Goal: Task Accomplishment & Management: Manage account settings

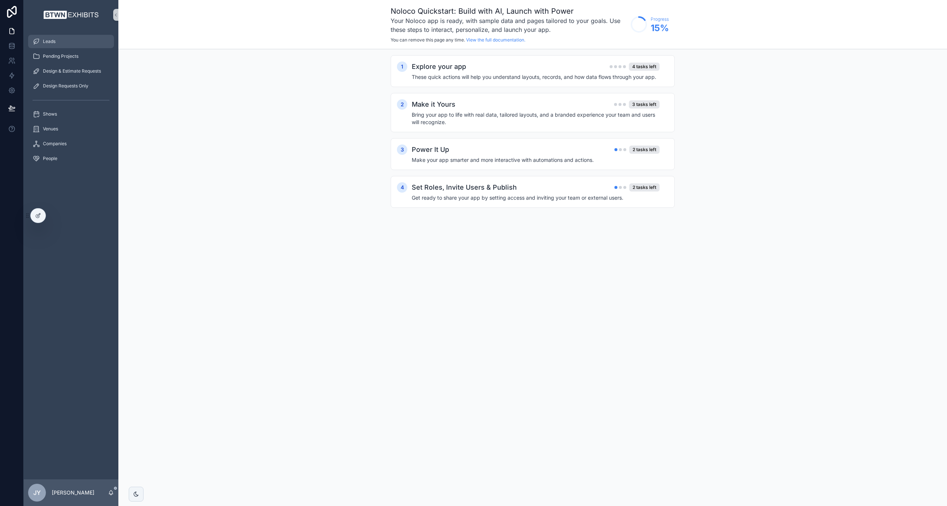
click at [51, 46] on div "Leads" at bounding box center [71, 42] width 77 height 12
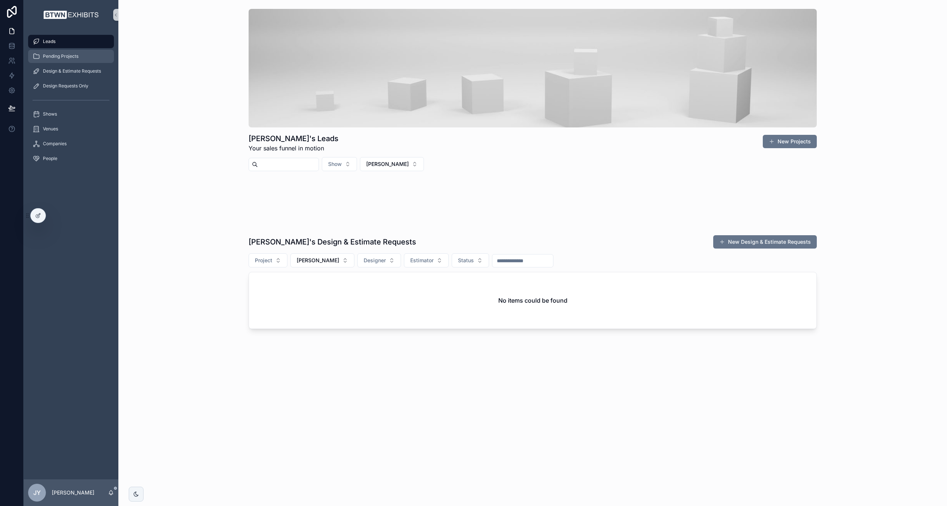
click at [66, 54] on span "Pending Projects" at bounding box center [61, 56] width 36 height 6
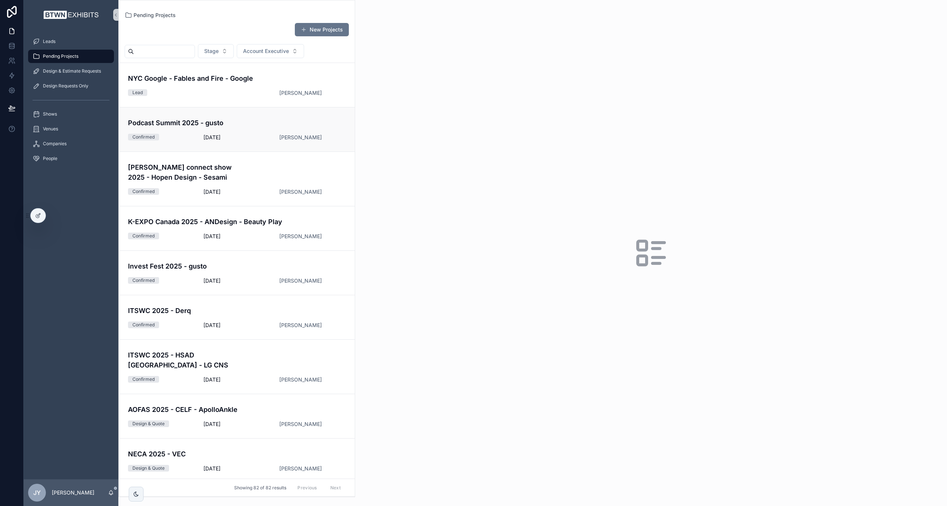
click at [186, 123] on h4 "Podcast Summit 2025 - gusto" at bounding box center [208, 123] width 161 height 10
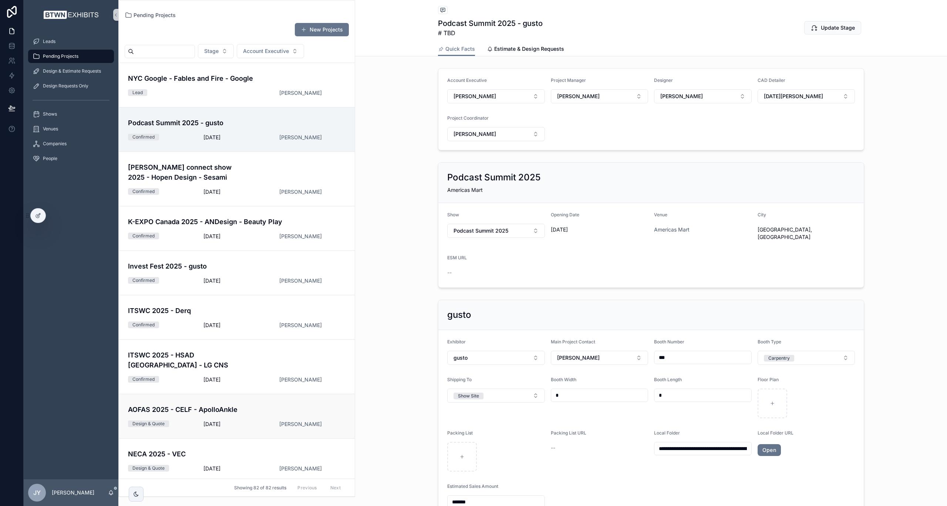
click at [238, 404] on h4 "AOFAS 2025 - CELF - ApolloAnkle" at bounding box center [208, 409] width 161 height 10
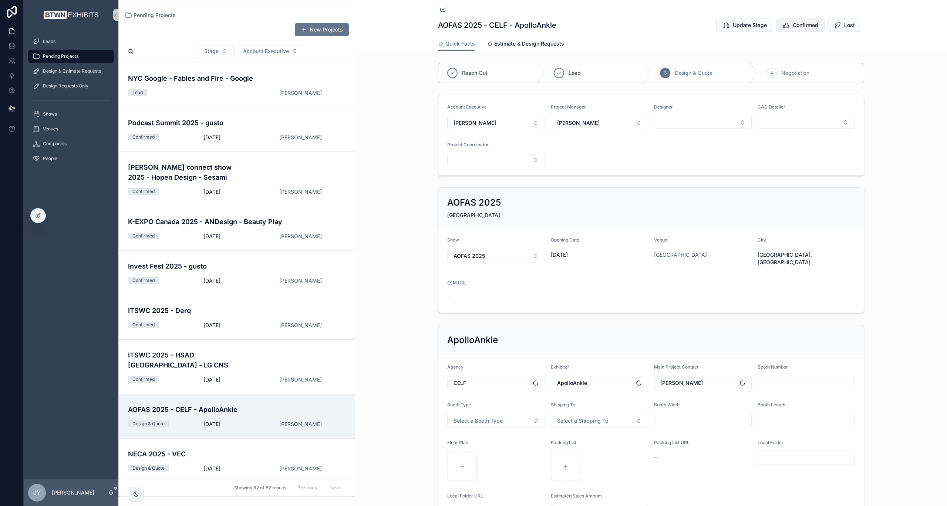
click at [795, 19] on button "Confirmed" at bounding box center [801, 25] width 48 height 13
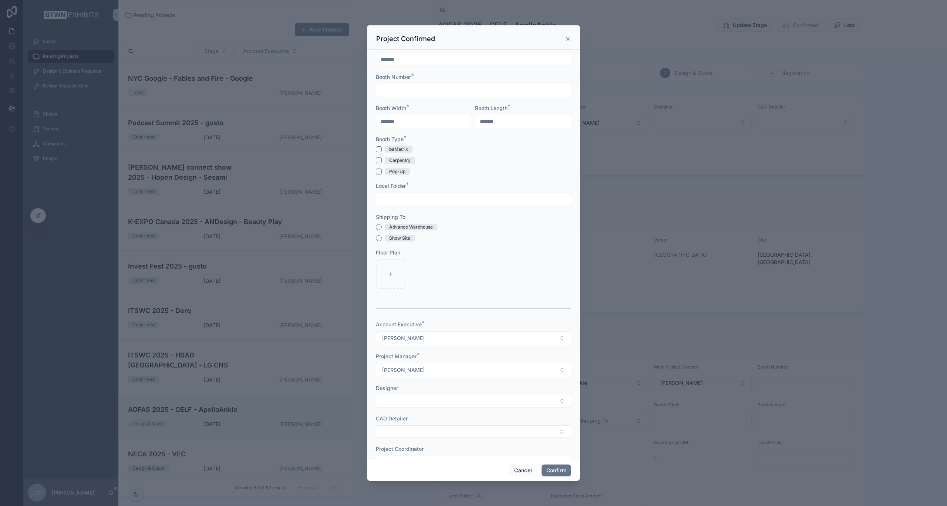
scroll to position [375, 0]
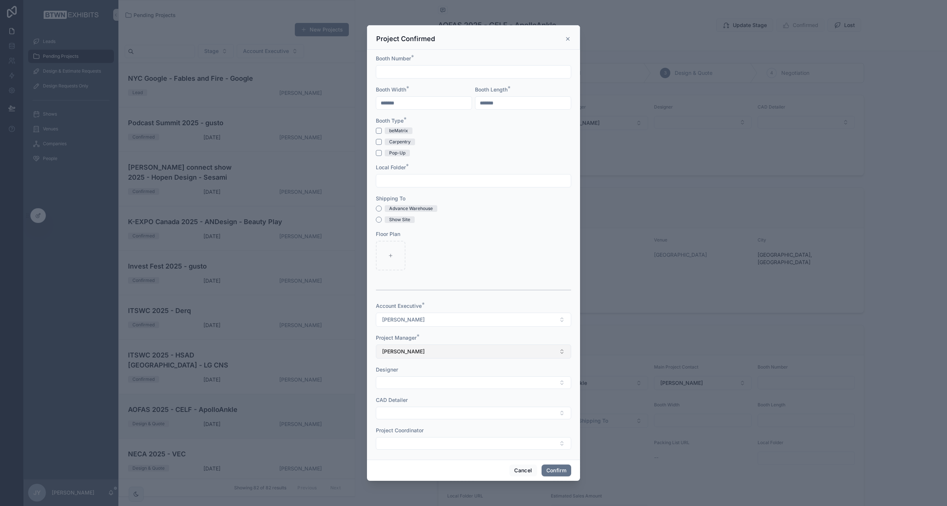
click at [413, 353] on span "[PERSON_NAME]" at bounding box center [403, 351] width 43 height 7
click at [516, 472] on button "Cancel" at bounding box center [523, 470] width 27 height 12
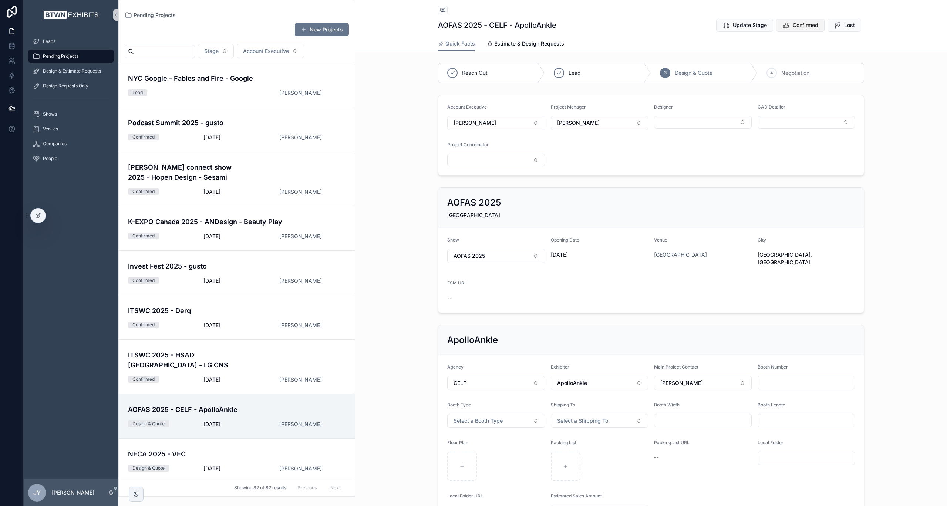
click at [804, 26] on span "Confirmed" at bounding box center [806, 24] width 26 height 7
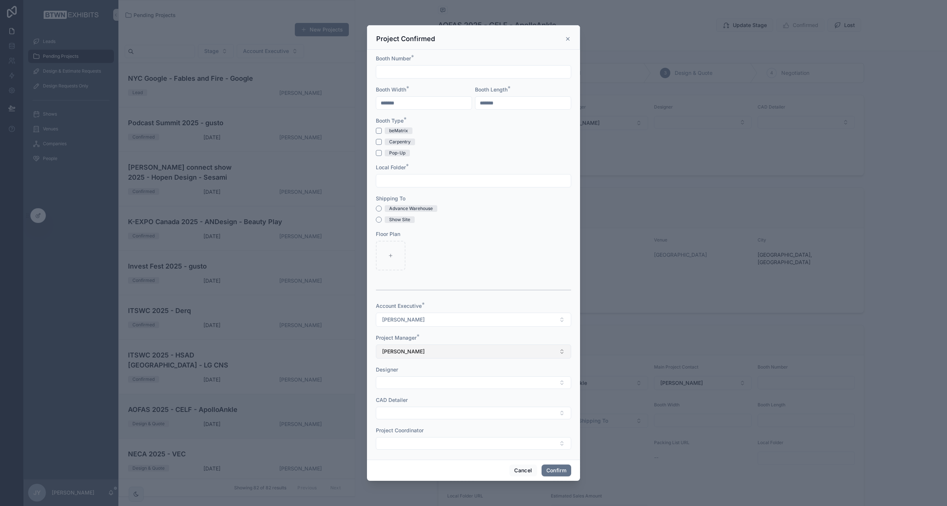
click at [405, 349] on span "[PERSON_NAME]" at bounding box center [403, 351] width 43 height 7
click at [423, 338] on div "Project Manager *" at bounding box center [473, 337] width 195 height 7
click at [523, 468] on button "Cancel" at bounding box center [523, 470] width 27 height 12
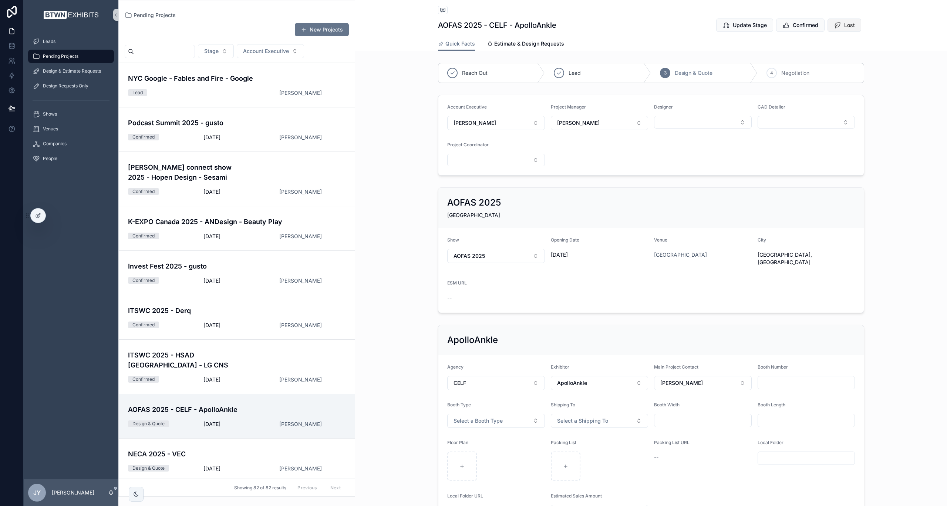
click at [850, 27] on span "Lost" at bounding box center [850, 24] width 11 height 7
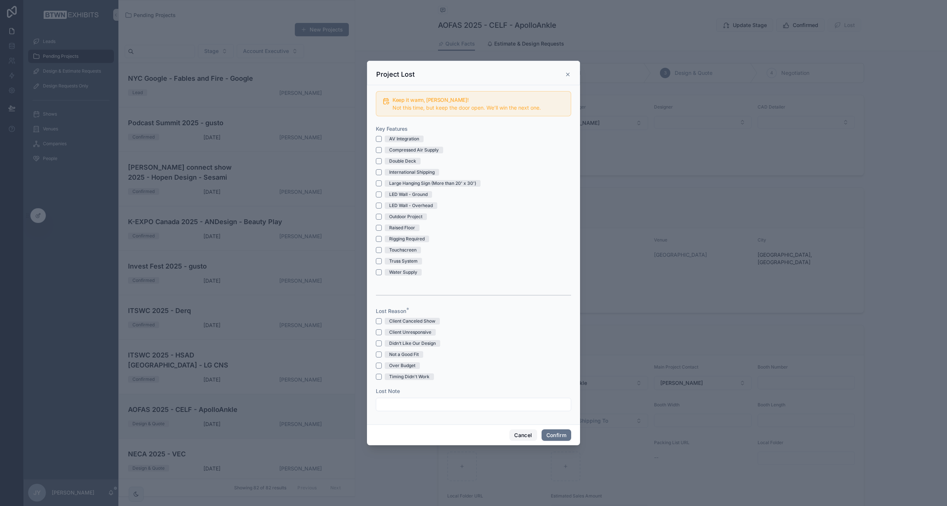
click at [514, 437] on button "Cancel" at bounding box center [523, 435] width 27 height 12
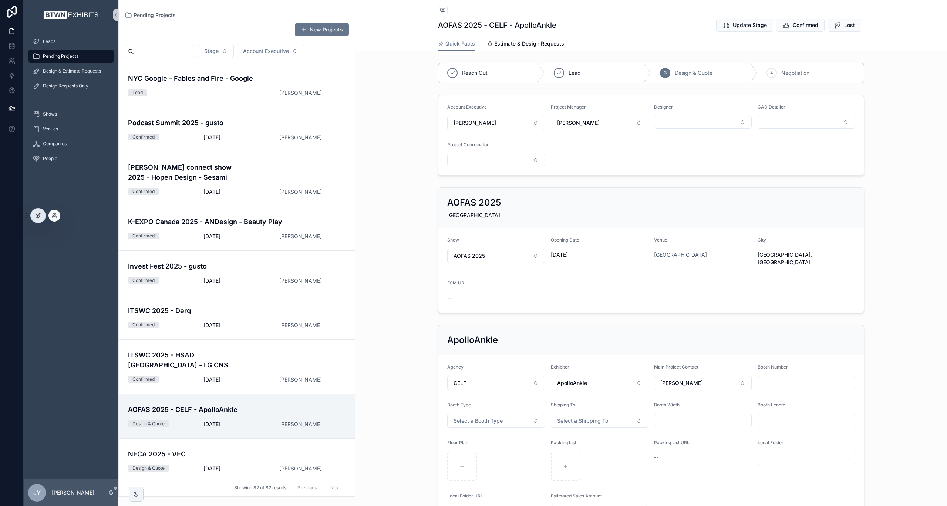
click at [33, 214] on div at bounding box center [38, 215] width 15 height 14
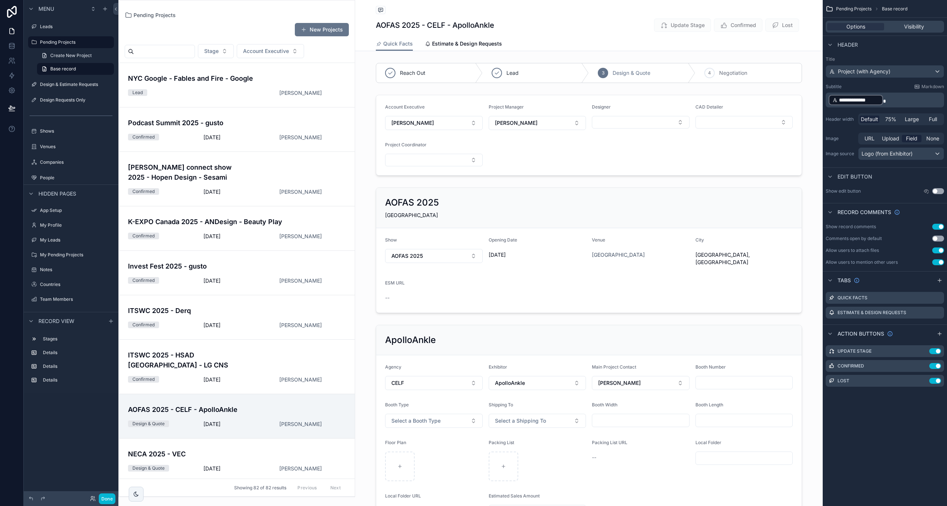
scroll to position [320, 0]
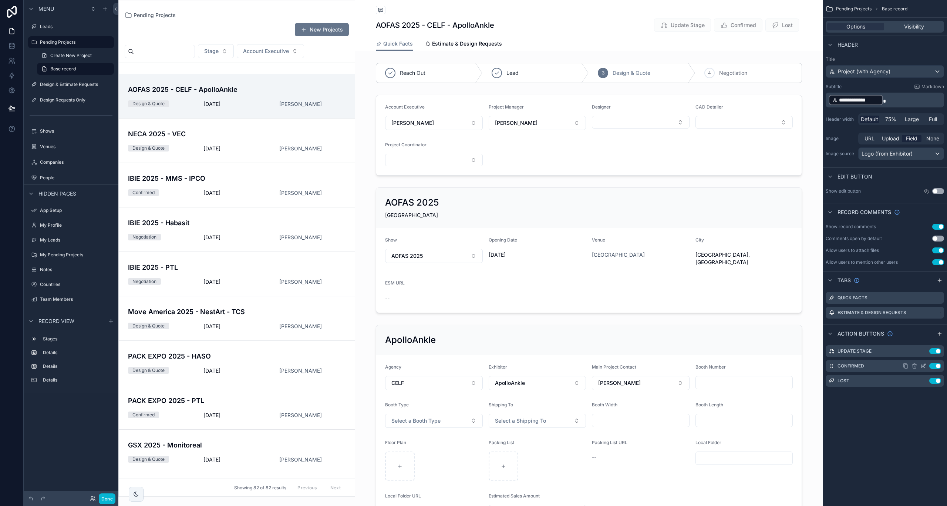
click at [924, 366] on icon "scrollable content" at bounding box center [924, 366] width 6 height 6
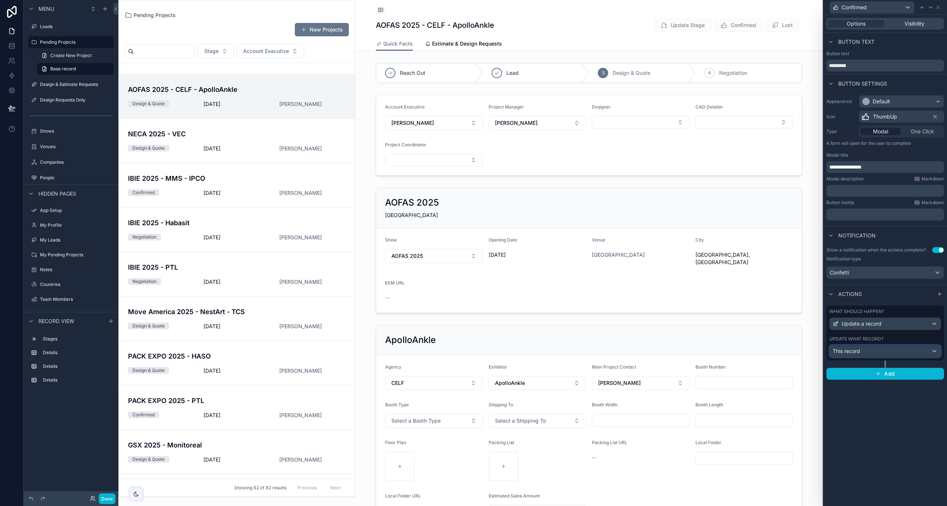
click at [867, 352] on div "This record" at bounding box center [885, 351] width 111 height 12
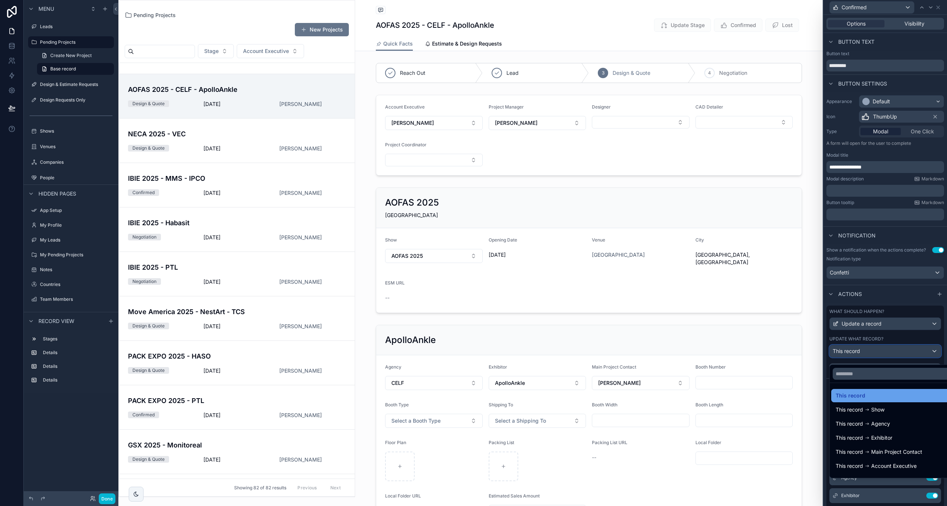
scroll to position [67, 0]
click at [945, 339] on div at bounding box center [886, 253] width 124 height 506
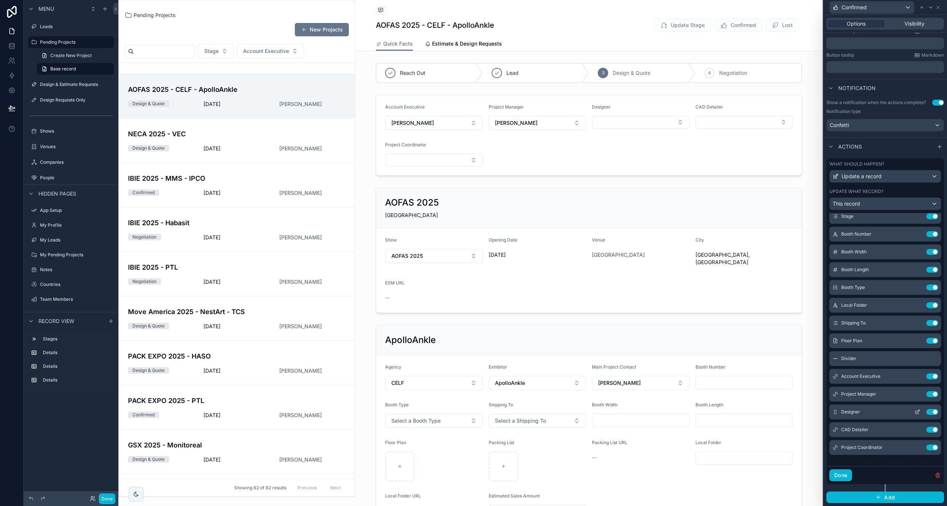
scroll to position [222, 0]
click at [917, 340] on icon at bounding box center [918, 338] width 3 height 3
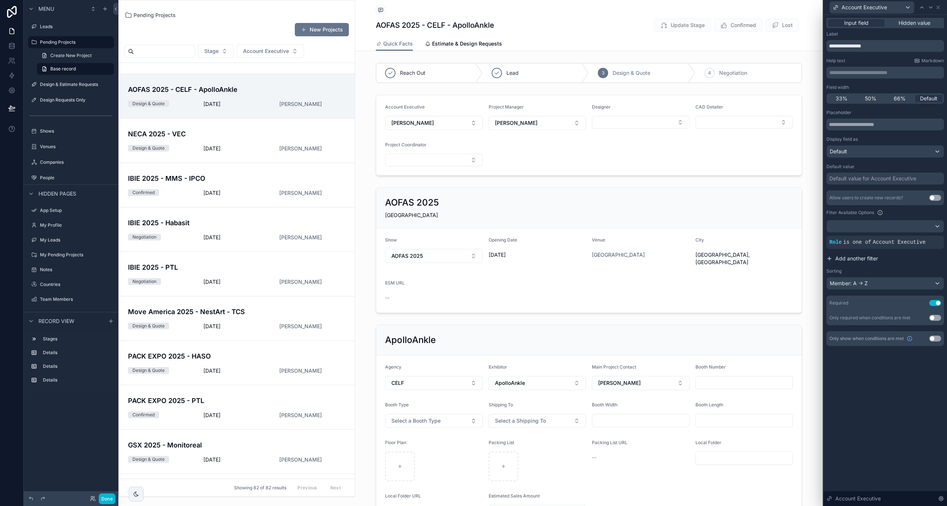
click at [856, 259] on span "Add another filter" at bounding box center [857, 258] width 43 height 7
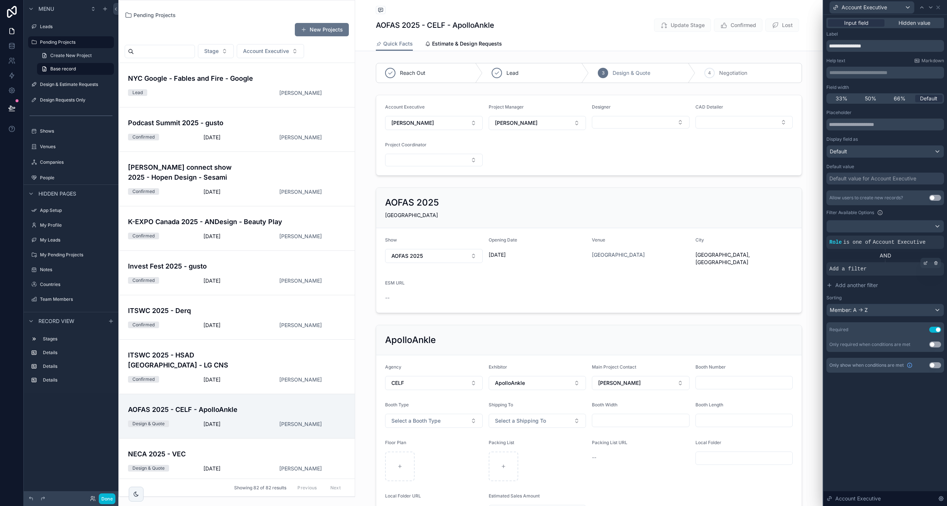
scroll to position [320, 0]
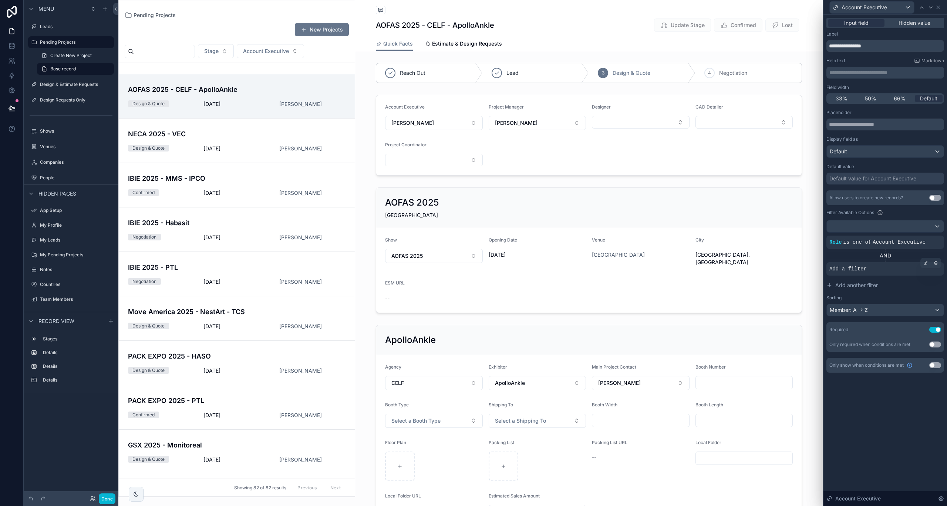
click at [845, 267] on span "Add a filter" at bounding box center [848, 268] width 37 height 7
click at [928, 262] on icon at bounding box center [926, 263] width 4 height 4
click at [760, 255] on span "Select a field" at bounding box center [751, 257] width 31 height 6
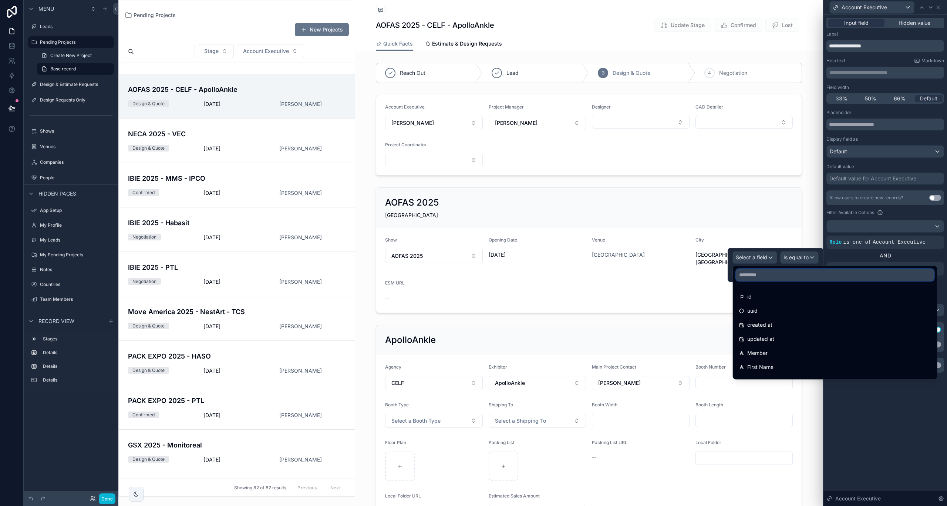
click at [767, 275] on input "text" at bounding box center [836, 275] width 198 height 12
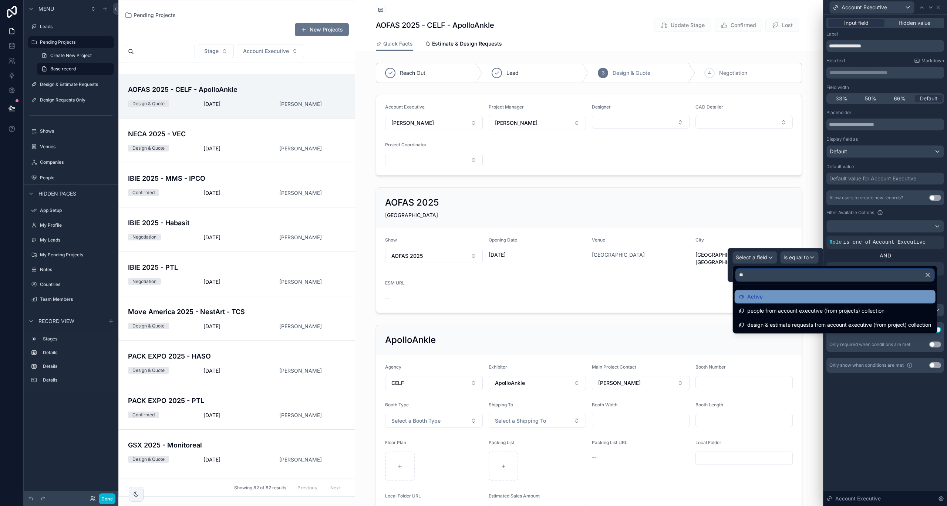
type input "**"
click at [765, 295] on div "Active" at bounding box center [835, 296] width 192 height 9
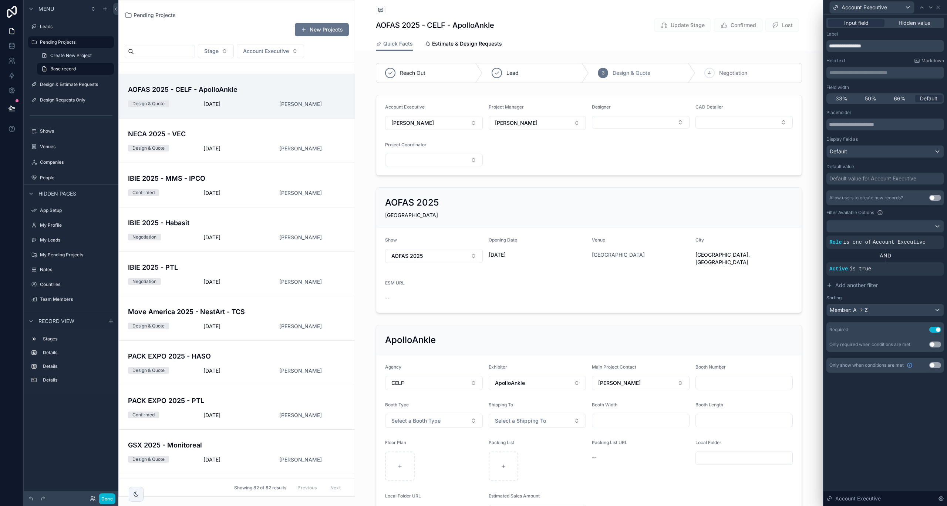
click at [868, 429] on div "**********" at bounding box center [886, 260] width 124 height 491
click at [929, 5] on icon at bounding box center [931, 7] width 6 height 6
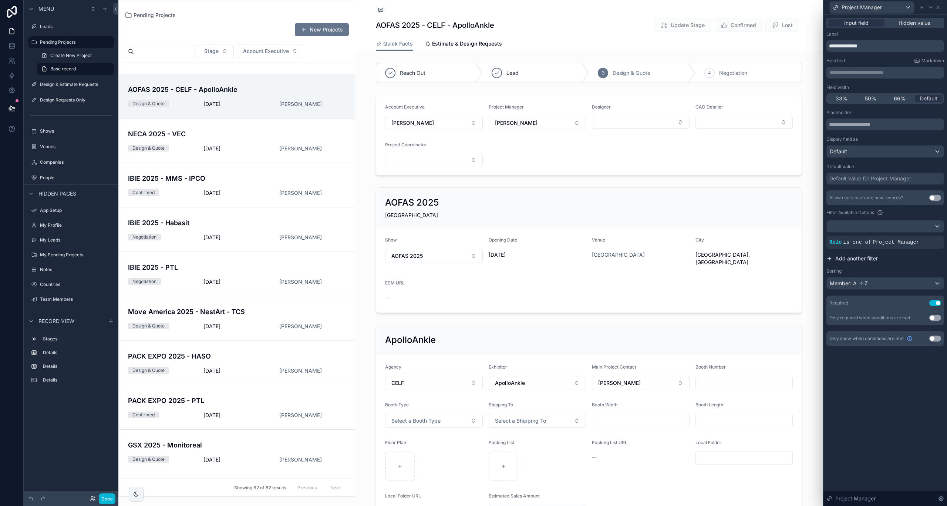
click at [847, 258] on span "Add another filter" at bounding box center [857, 258] width 43 height 7
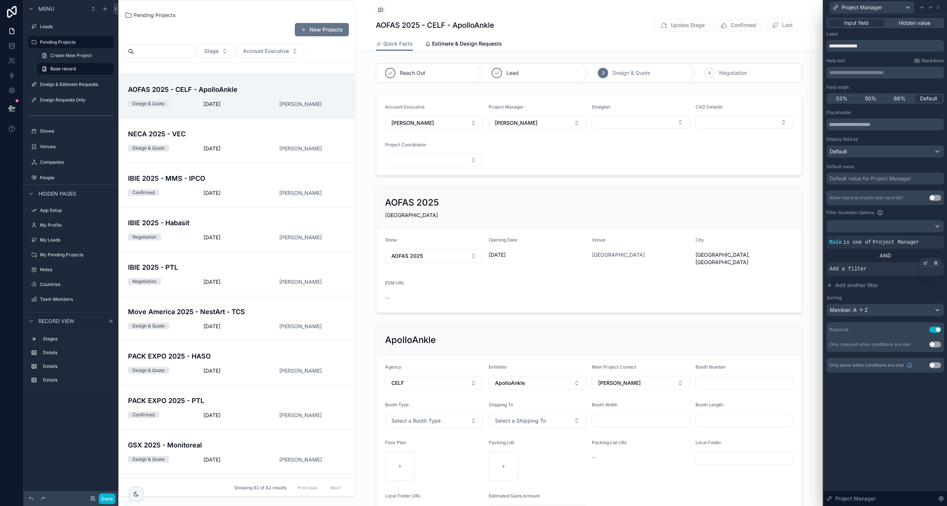
click at [849, 270] on span "Add a filter" at bounding box center [848, 268] width 37 height 7
click at [925, 263] on icon at bounding box center [926, 263] width 4 height 4
click at [770, 257] on div "Select a field" at bounding box center [755, 257] width 44 height 12
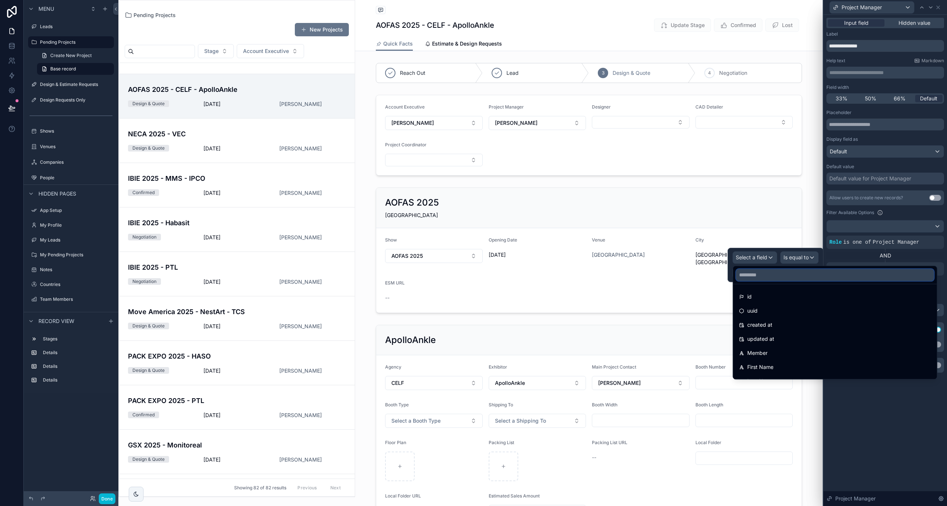
click at [759, 275] on input "text" at bounding box center [836, 275] width 198 height 12
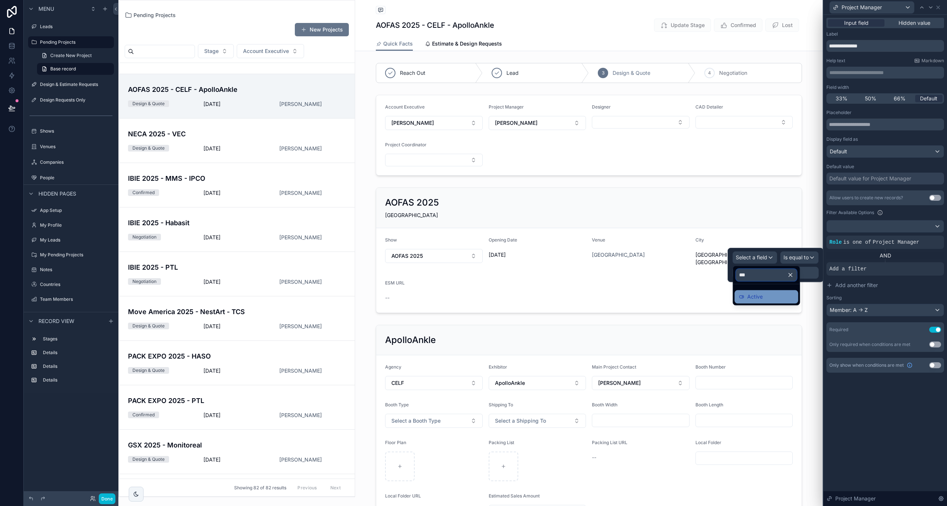
type input "***"
click at [758, 295] on span "Active" at bounding box center [756, 296] width 16 height 9
click at [860, 411] on div "**********" at bounding box center [886, 260] width 124 height 491
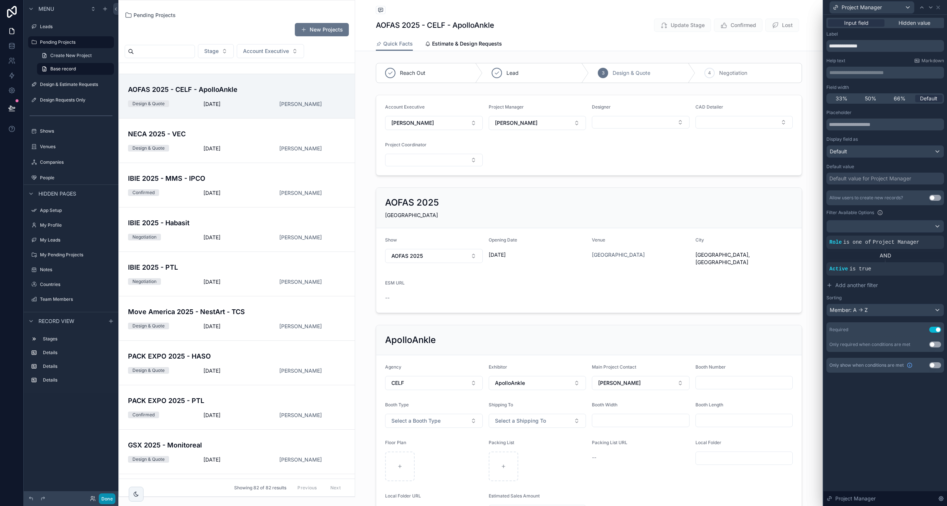
click at [105, 495] on button "Done" at bounding box center [107, 498] width 17 height 11
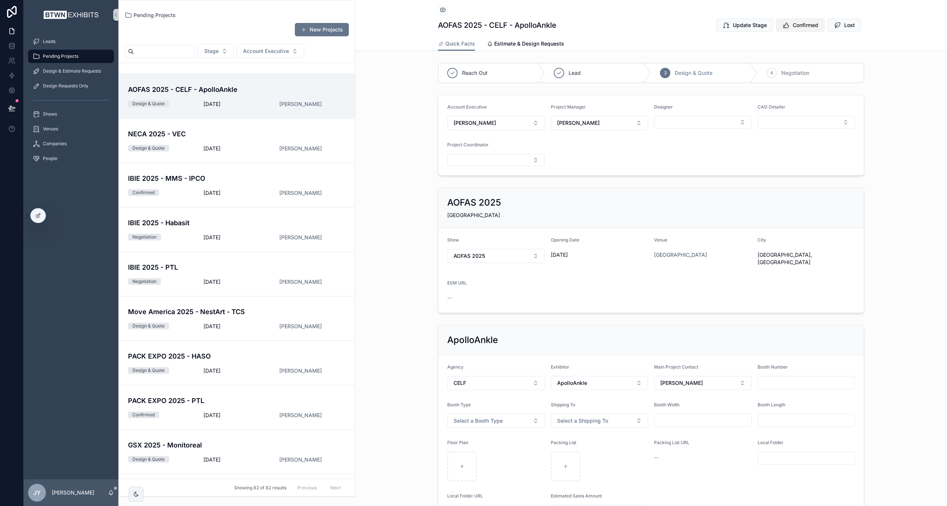
click at [795, 22] on span "Confirmed" at bounding box center [806, 24] width 26 height 7
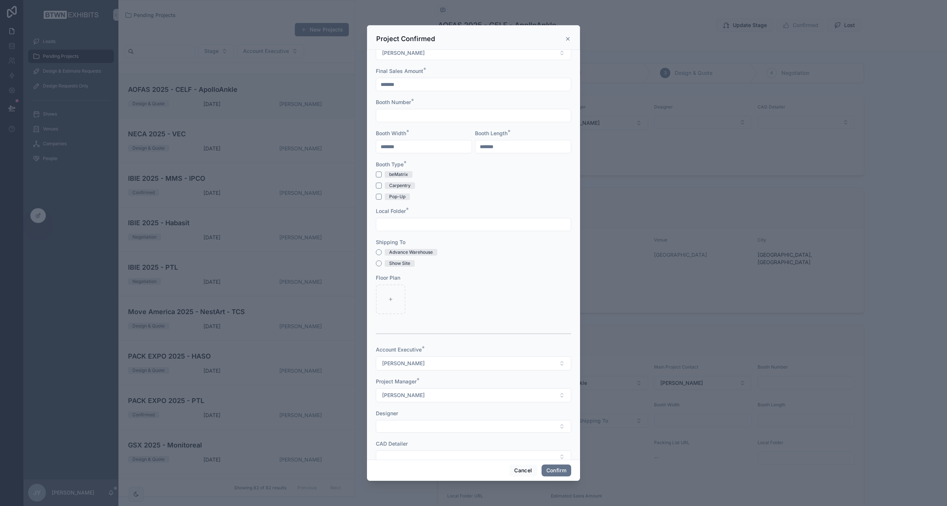
scroll to position [333, 0]
click at [466, 355] on button "[PERSON_NAME]" at bounding box center [473, 362] width 195 height 14
click at [472, 332] on hr at bounding box center [473, 332] width 195 height 1
click at [432, 392] on button "[PERSON_NAME]" at bounding box center [473, 393] width 195 height 14
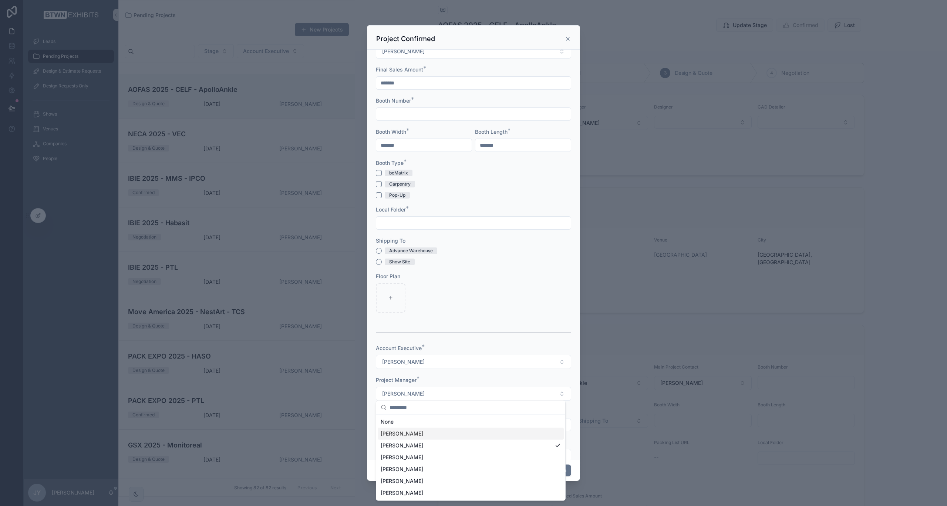
click at [491, 288] on div at bounding box center [473, 298] width 195 height 30
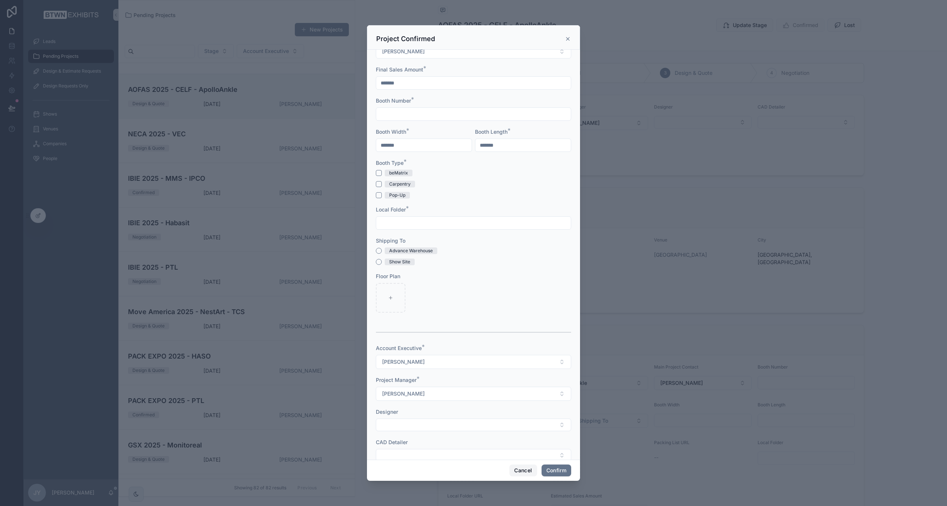
click at [520, 468] on button "Cancel" at bounding box center [523, 470] width 27 height 12
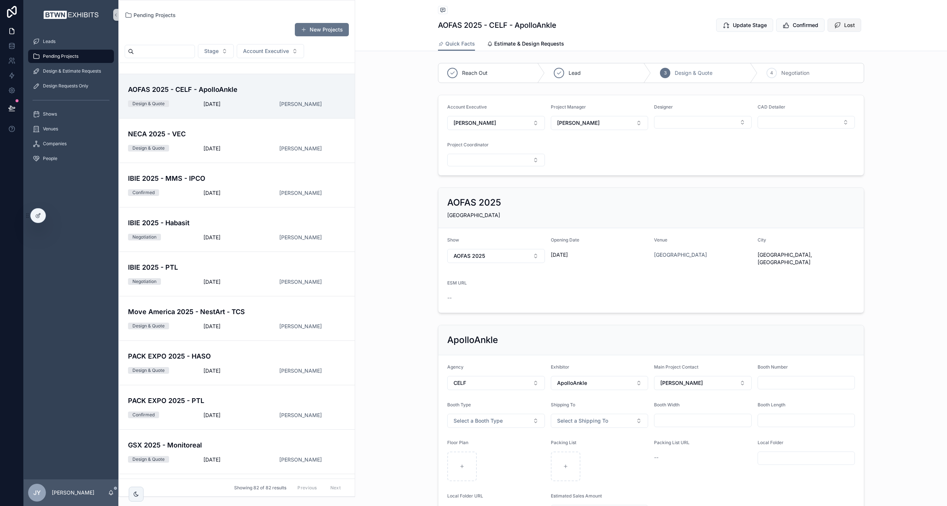
click at [835, 26] on icon "scrollable content" at bounding box center [837, 24] width 7 height 7
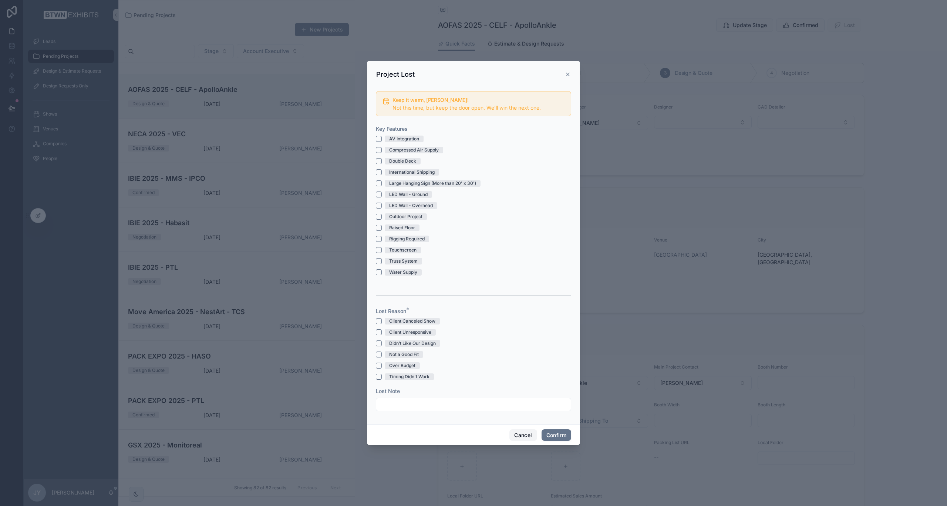
click at [523, 435] on button "Cancel" at bounding box center [523, 435] width 27 height 12
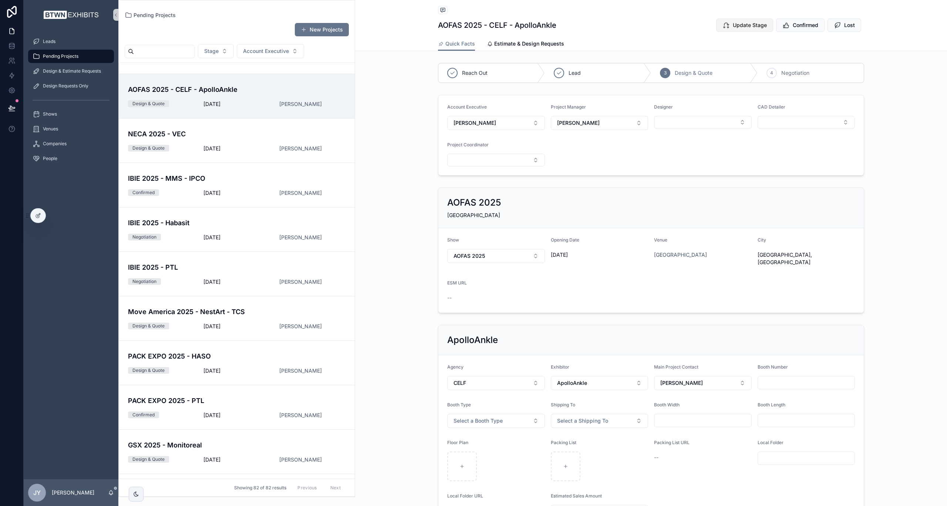
click at [760, 27] on span "Update Stage" at bounding box center [750, 24] width 34 height 7
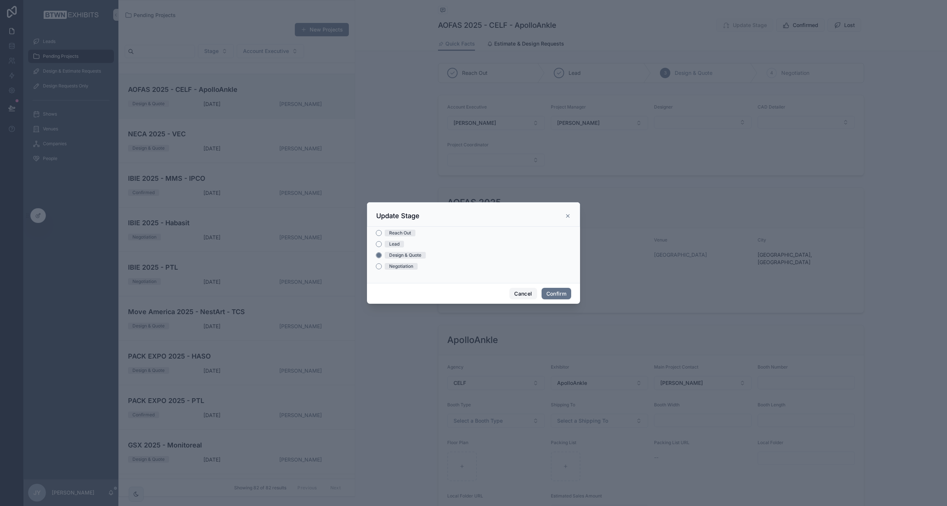
click at [521, 291] on button "Cancel" at bounding box center [523, 294] width 27 height 12
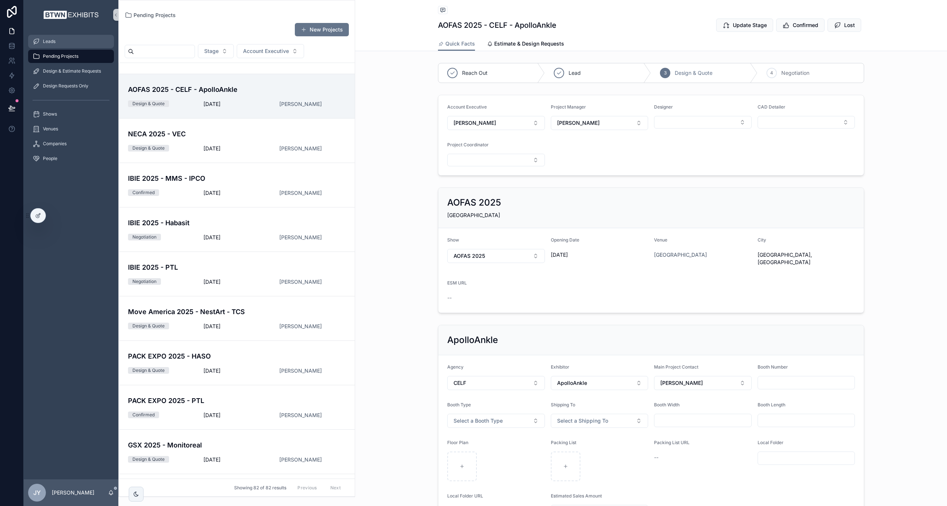
click at [51, 41] on span "Leads" at bounding box center [49, 41] width 13 height 6
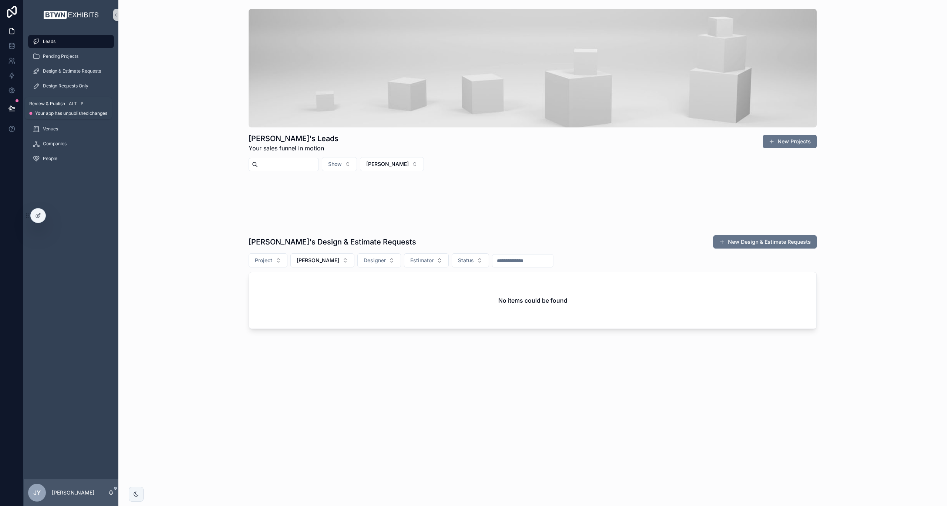
click at [10, 109] on icon at bounding box center [12, 108] width 6 height 4
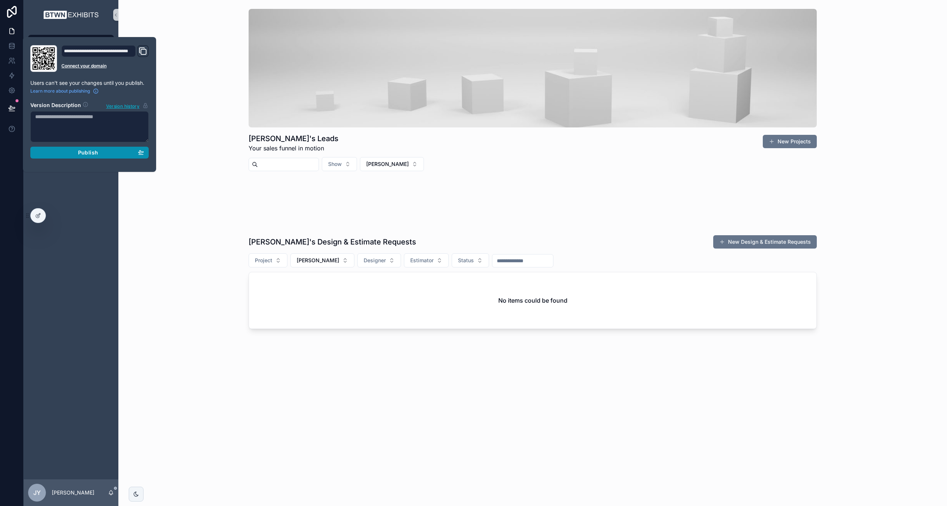
click at [111, 152] on div "Publish" at bounding box center [89, 152] width 109 height 7
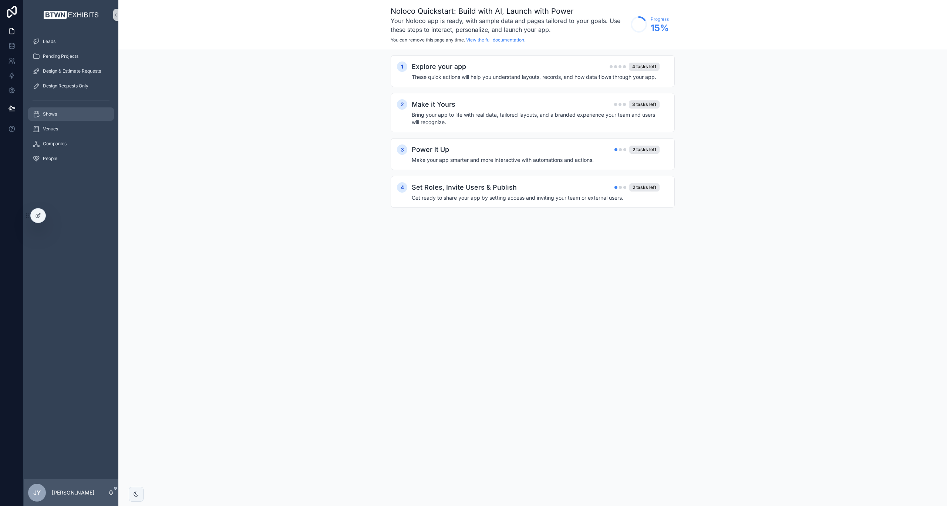
click at [62, 113] on div "Shows" at bounding box center [71, 114] width 77 height 12
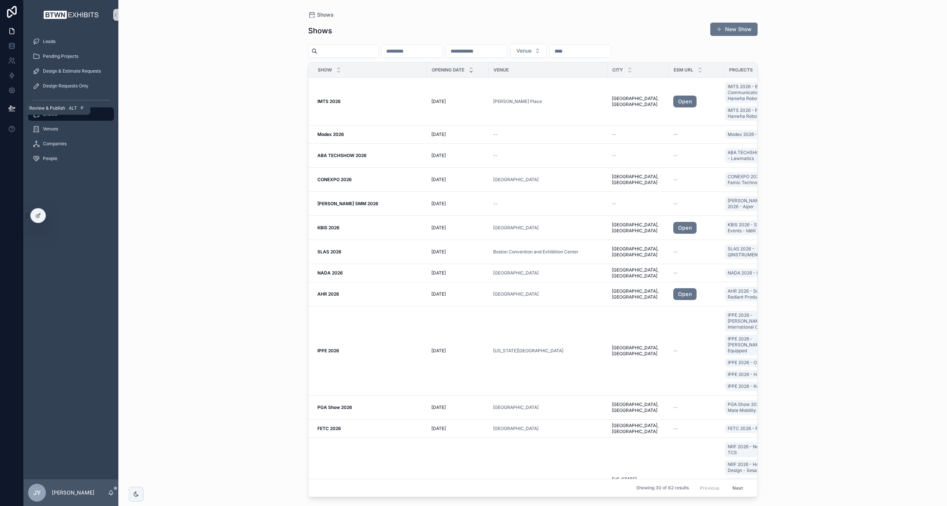
click at [12, 107] on icon at bounding box center [11, 107] width 7 height 7
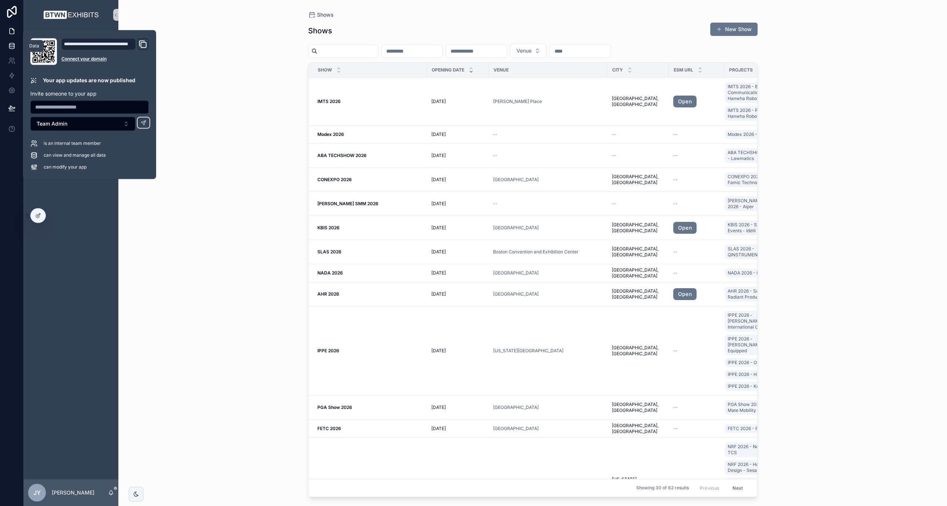
click at [7, 47] on link at bounding box center [11, 45] width 23 height 15
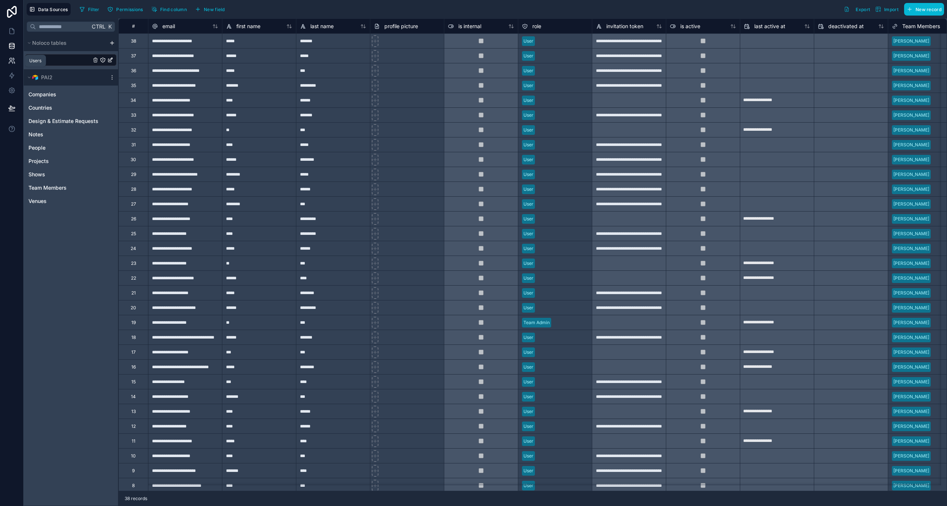
click at [13, 60] on icon at bounding box center [11, 60] width 7 height 7
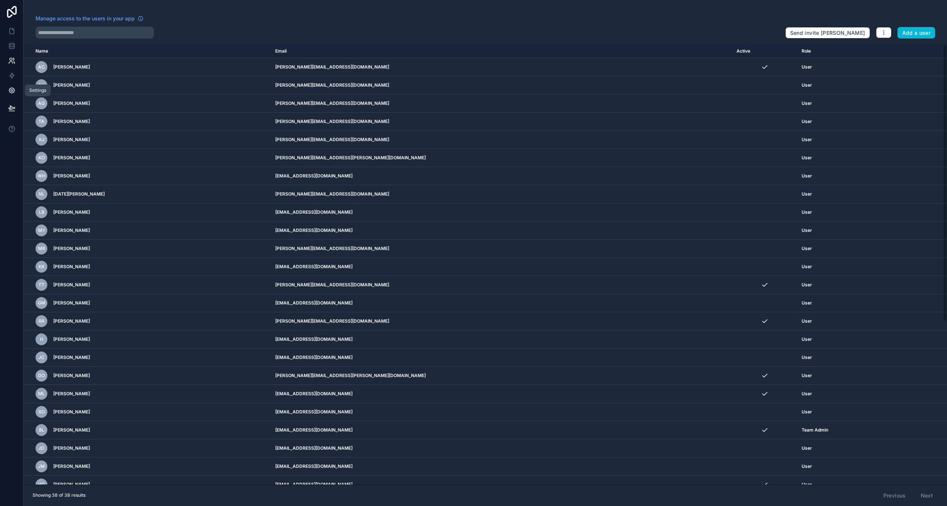
click at [11, 90] on icon at bounding box center [12, 91] width 2 height 2
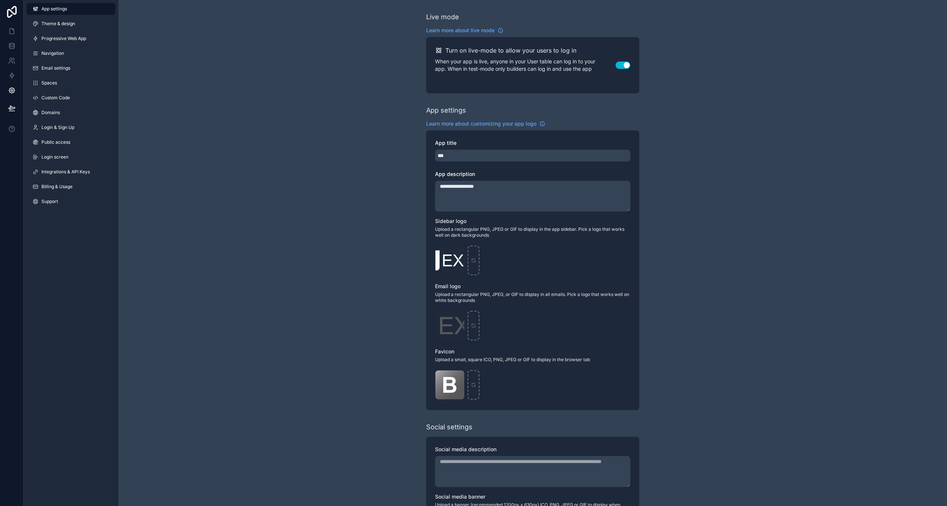
click at [54, 9] on span "App settings" at bounding box center [54, 9] width 26 height 6
click at [10, 28] on icon at bounding box center [12, 31] width 4 height 6
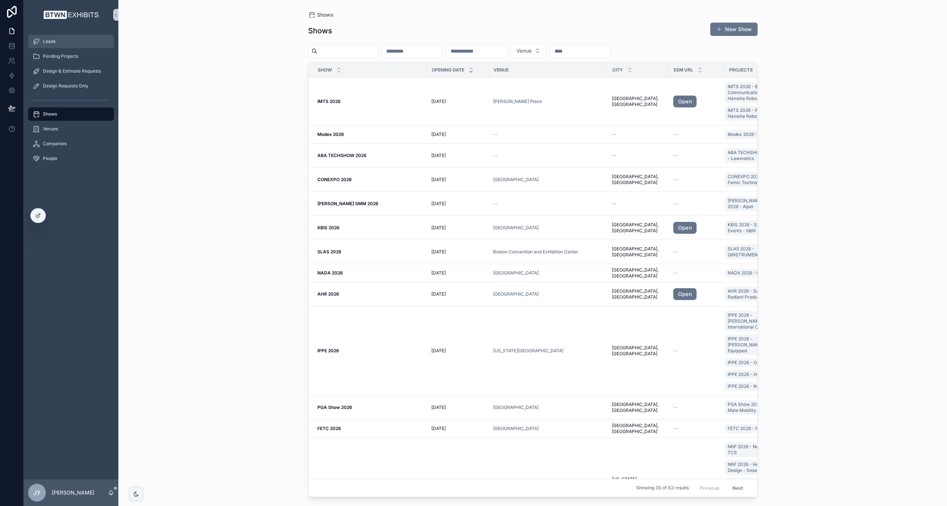
click at [64, 43] on div "Leads" at bounding box center [71, 42] width 77 height 12
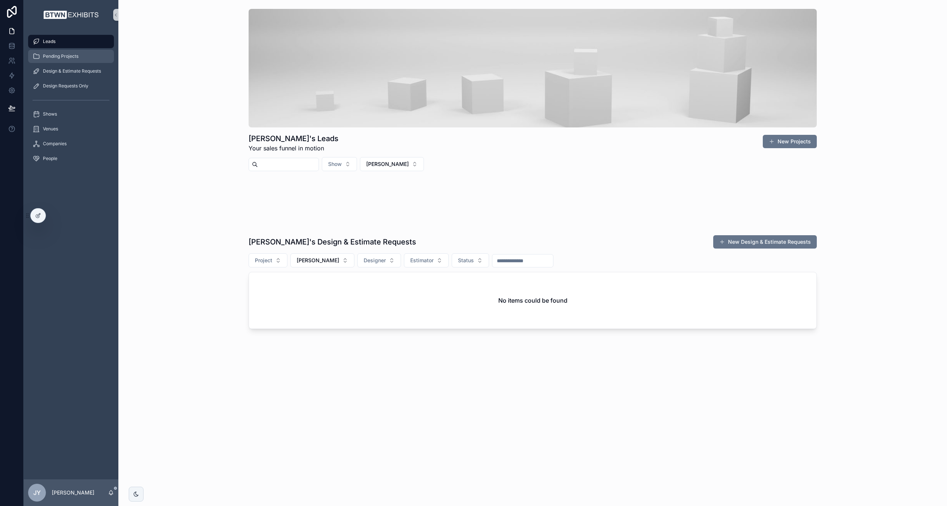
click at [69, 56] on span "Pending Projects" at bounding box center [61, 56] width 36 height 6
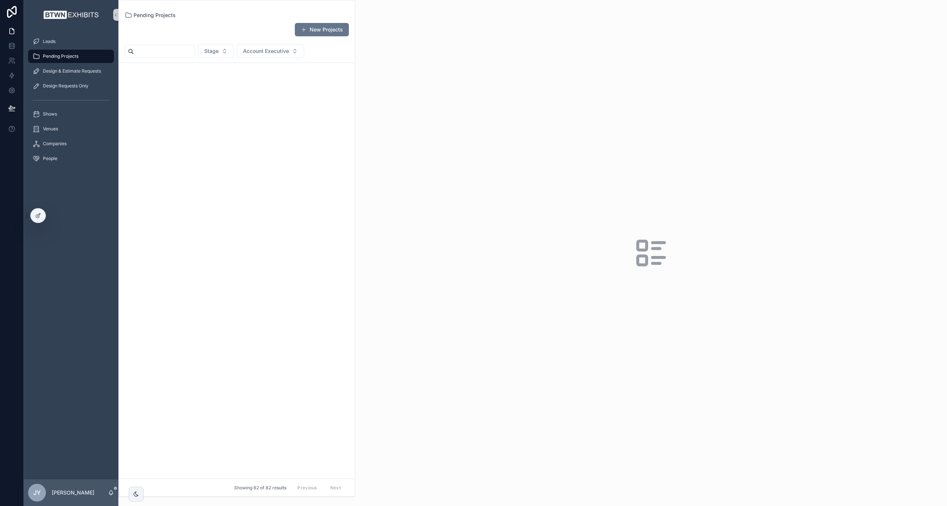
scroll to position [1631, 0]
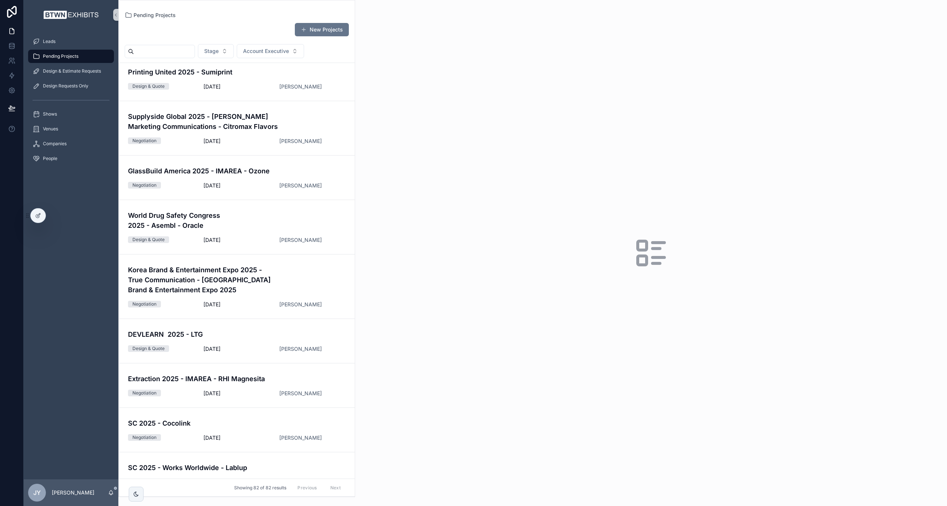
click at [204, 301] on span "[DATE]" at bounding box center [237, 304] width 67 height 7
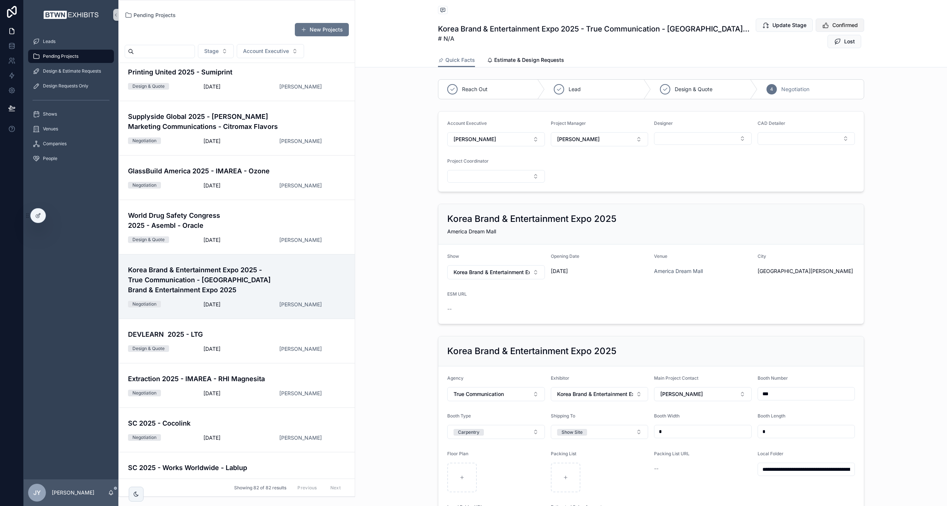
click at [834, 23] on span "Confirmed" at bounding box center [846, 24] width 26 height 7
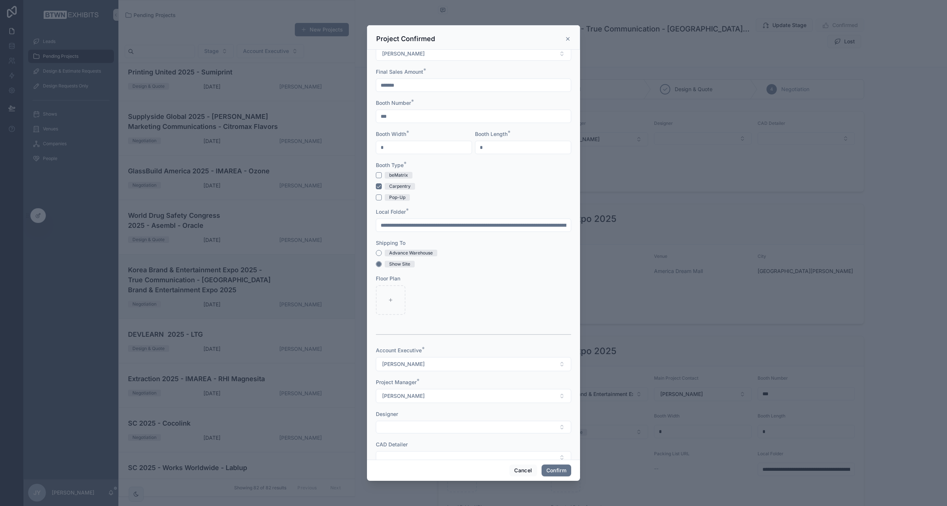
scroll to position [375, 0]
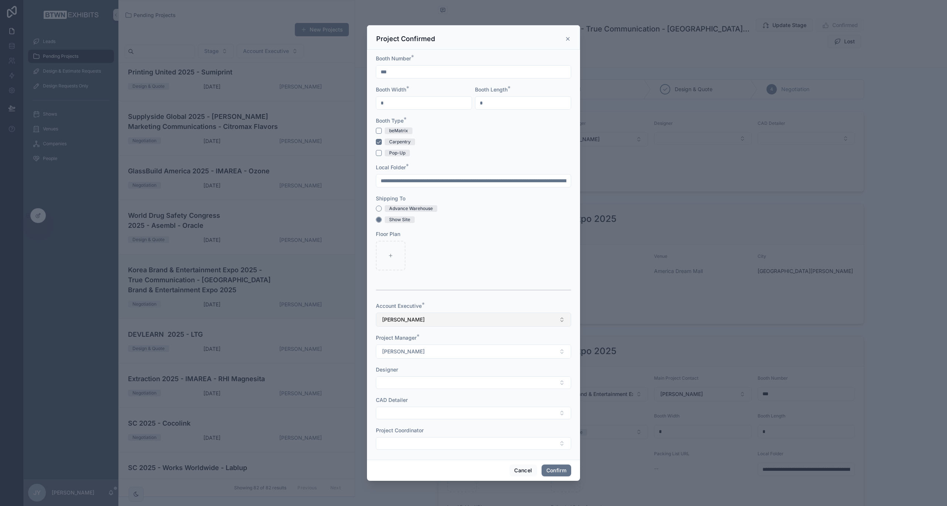
click at [405, 319] on button "[PERSON_NAME]" at bounding box center [473, 319] width 195 height 14
click at [425, 346] on button "[PERSON_NAME]" at bounding box center [473, 351] width 195 height 14
click at [512, 470] on button "Cancel" at bounding box center [523, 470] width 27 height 12
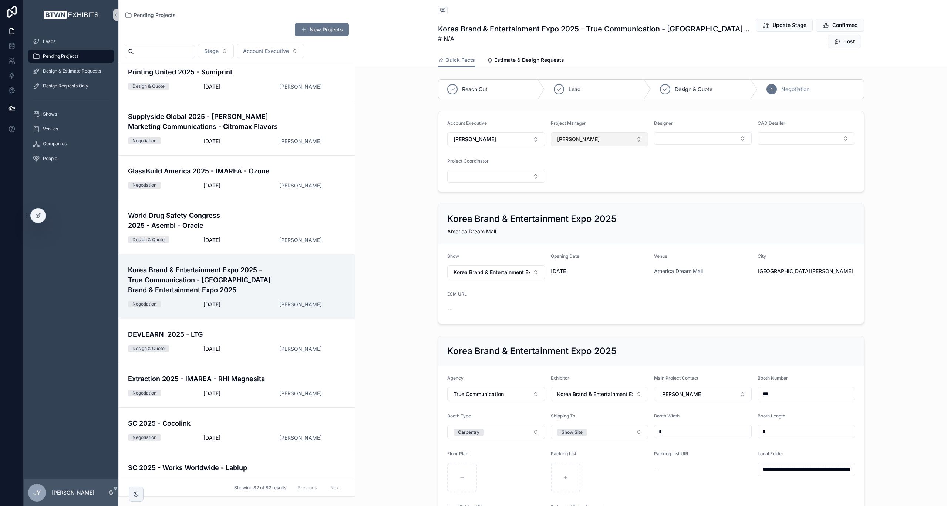
click at [618, 138] on button "[PERSON_NAME]" at bounding box center [600, 139] width 98 height 14
click at [495, 118] on form "Account Executive [PERSON_NAME] Project Manager [PERSON_NAME] Designer CAD Deta…" at bounding box center [652, 151] width 426 height 80
click at [36, 214] on icon at bounding box center [38, 215] width 6 height 6
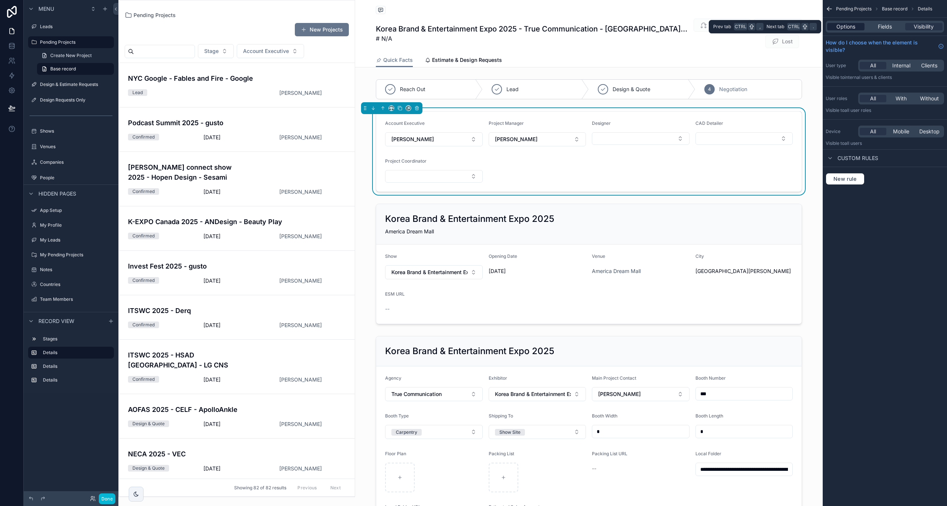
click at [849, 27] on span "Options" at bounding box center [846, 26] width 19 height 7
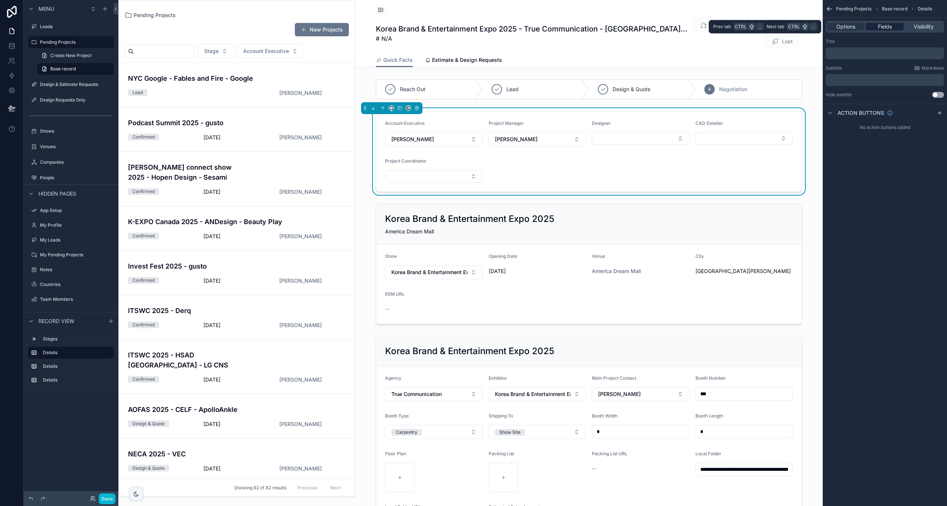
click at [882, 28] on span "Fields" at bounding box center [885, 26] width 14 height 7
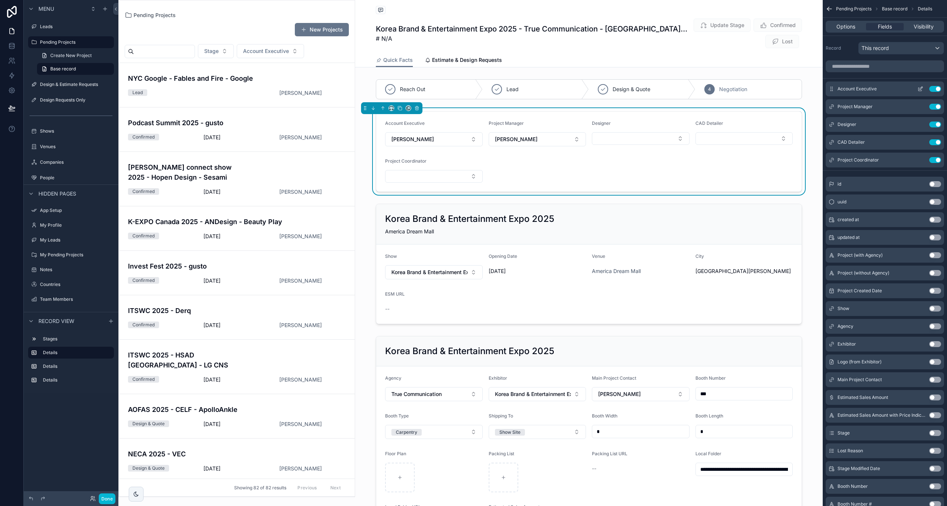
click at [919, 89] on icon "scrollable content" at bounding box center [921, 89] width 6 height 6
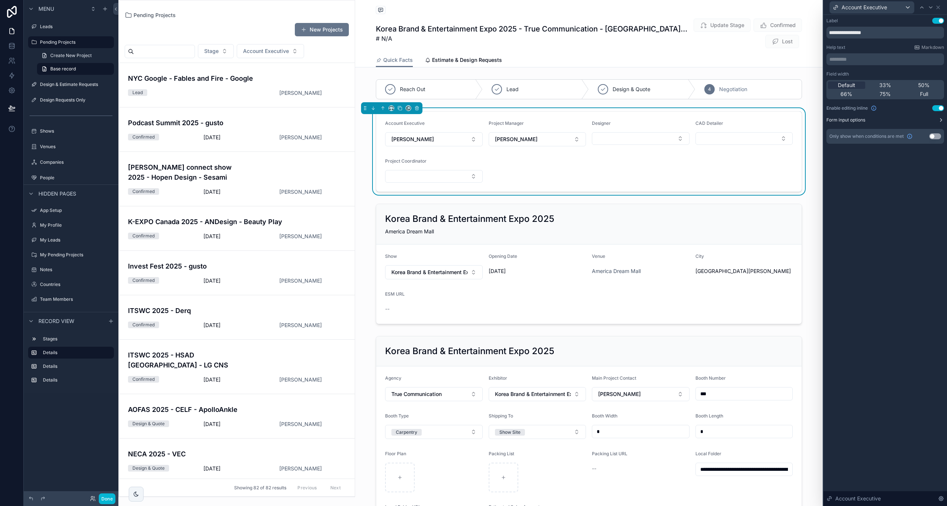
click at [866, 121] on label "Form input options" at bounding box center [846, 120] width 39 height 6
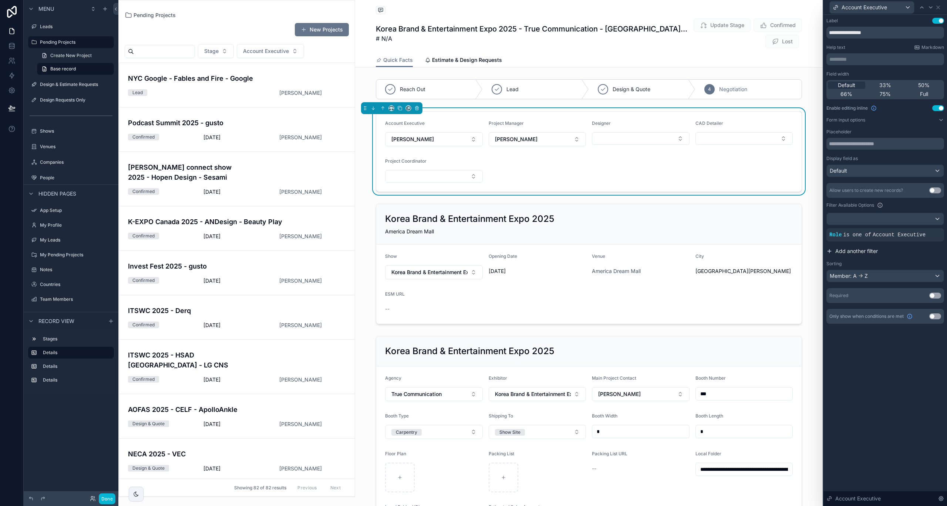
click at [834, 247] on button "Add another filter" at bounding box center [886, 250] width 118 height 13
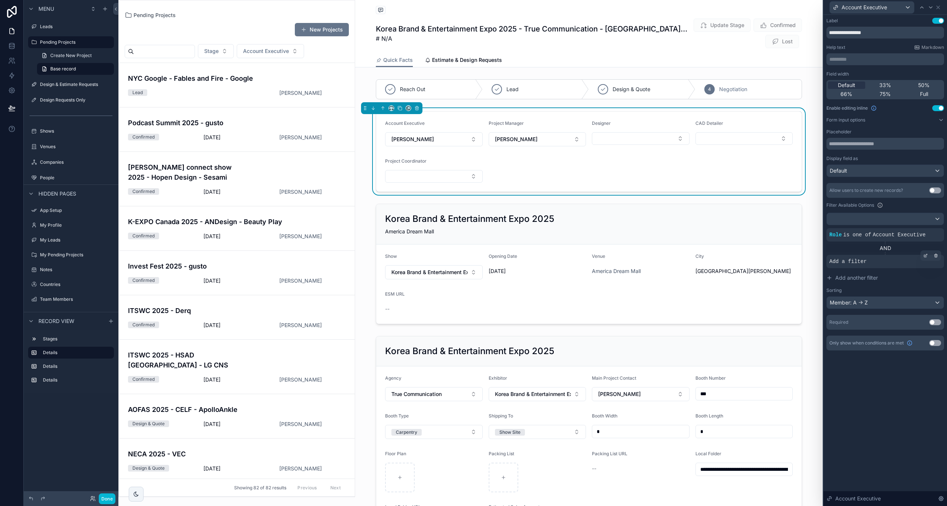
click at [839, 259] on span "Add a filter" at bounding box center [848, 261] width 37 height 7
click at [928, 252] on div at bounding box center [926, 255] width 10 height 10
click at [747, 245] on div "Select a field" at bounding box center [755, 250] width 44 height 12
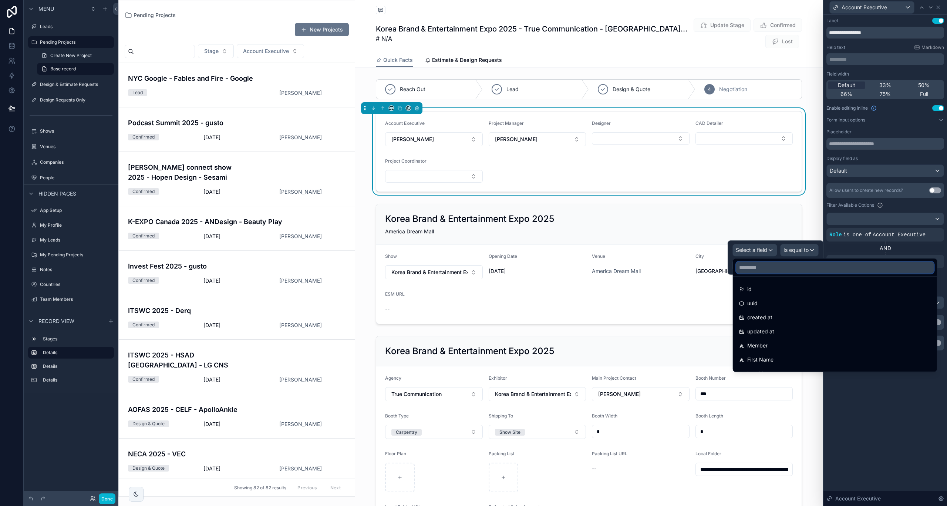
click at [756, 265] on input "text" at bounding box center [836, 267] width 198 height 12
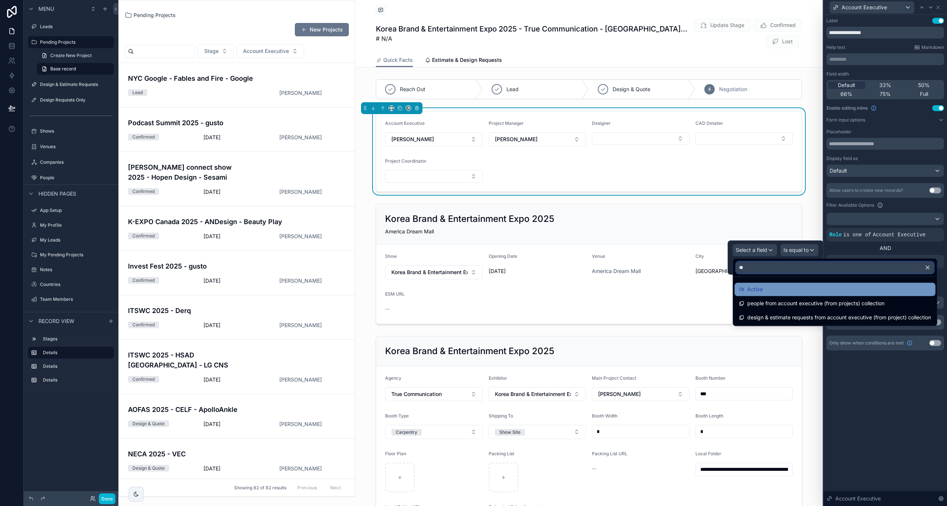
type input "**"
click at [769, 288] on div "Active" at bounding box center [835, 289] width 192 height 9
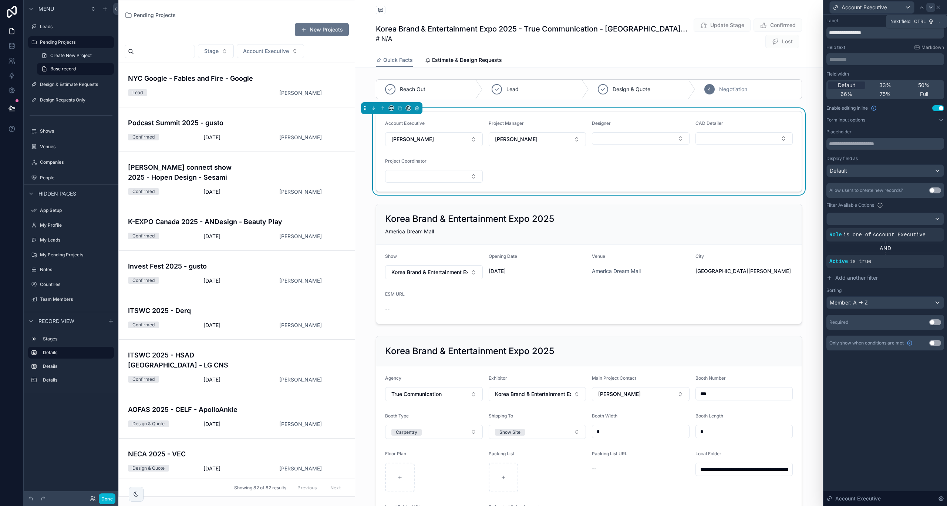
click at [933, 6] on icon at bounding box center [931, 7] width 6 height 6
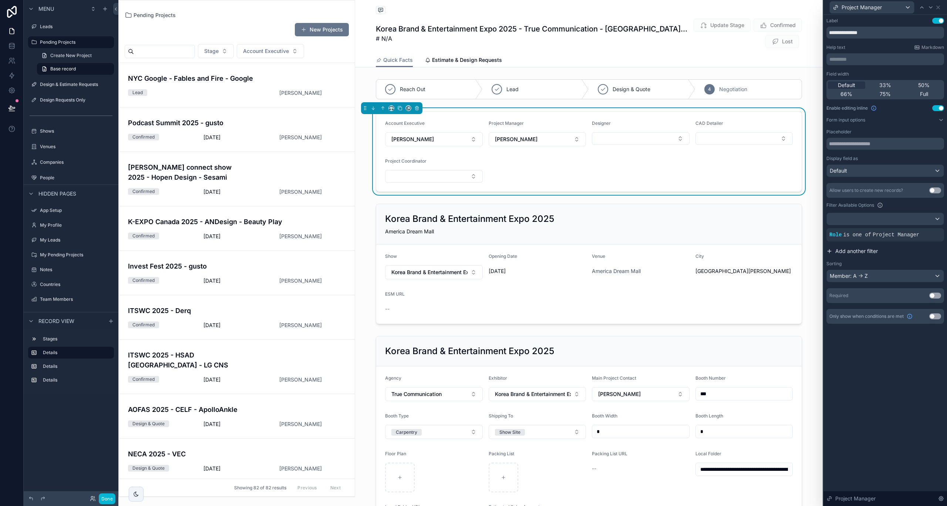
click at [844, 249] on span "Add another filter" at bounding box center [857, 250] width 43 height 7
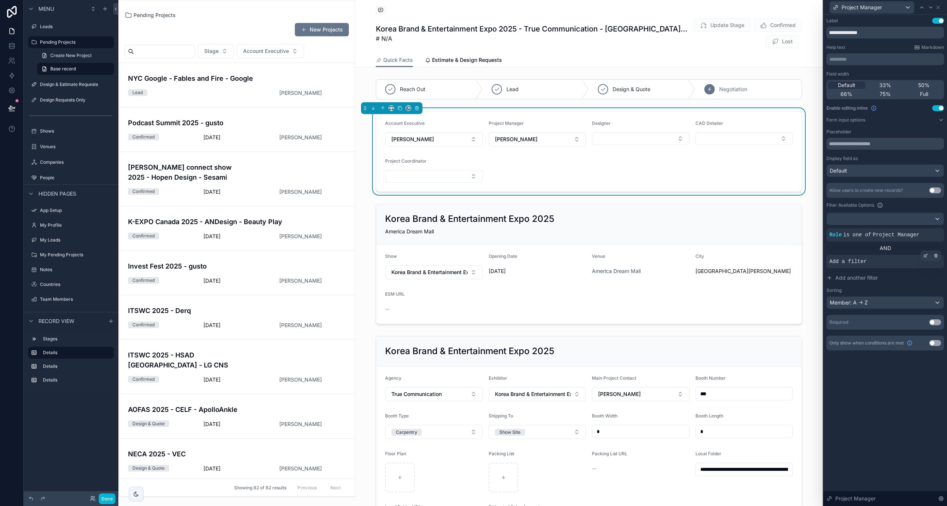
click at [839, 263] on span "Add a filter" at bounding box center [848, 261] width 37 height 7
click at [926, 255] on icon at bounding box center [926, 255] width 4 height 4
click at [767, 251] on span "Select a field" at bounding box center [751, 249] width 31 height 6
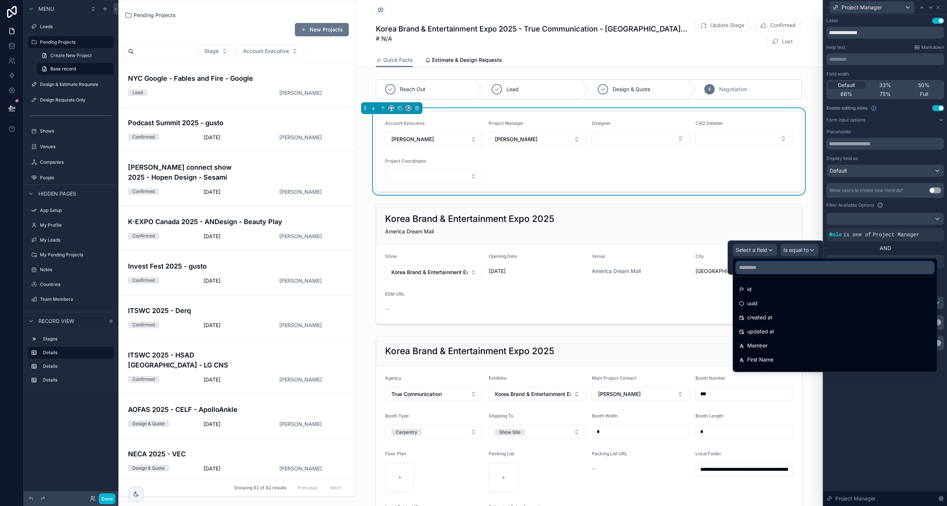
click at [759, 265] on input "text" at bounding box center [836, 267] width 198 height 12
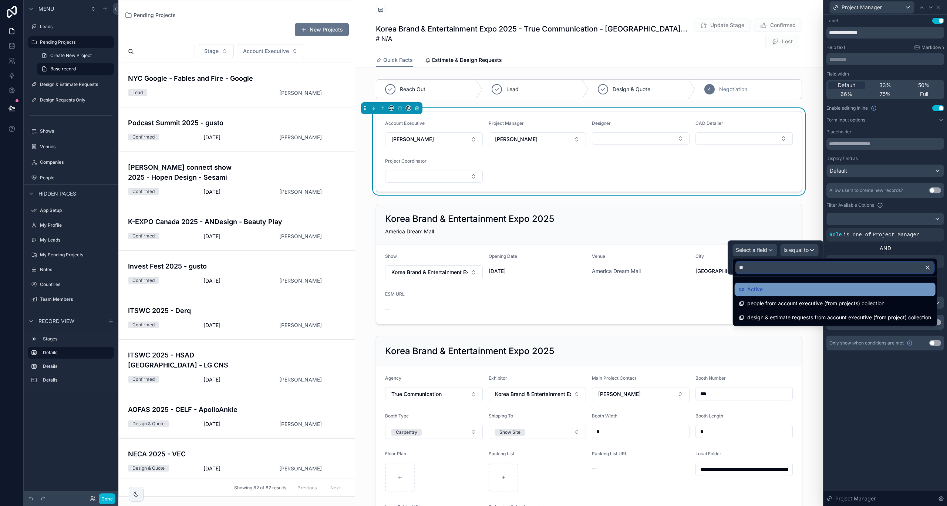
type input "**"
click at [761, 289] on span "Active" at bounding box center [756, 289] width 16 height 9
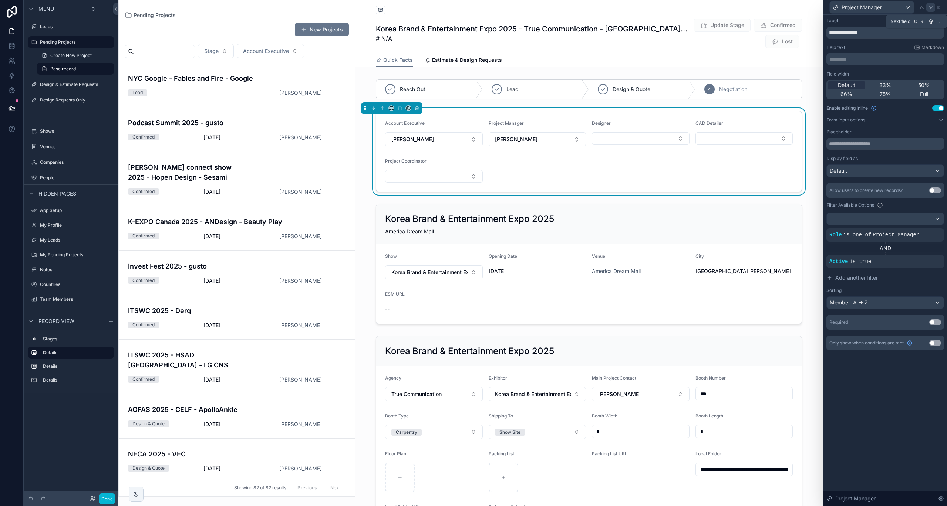
click at [930, 6] on icon at bounding box center [931, 7] width 6 height 6
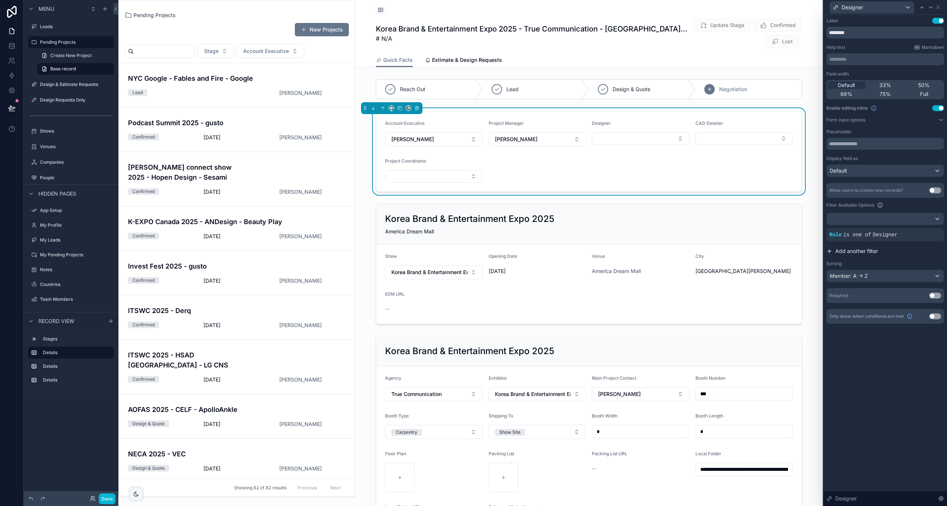
click at [848, 247] on span "Add another filter" at bounding box center [857, 250] width 43 height 7
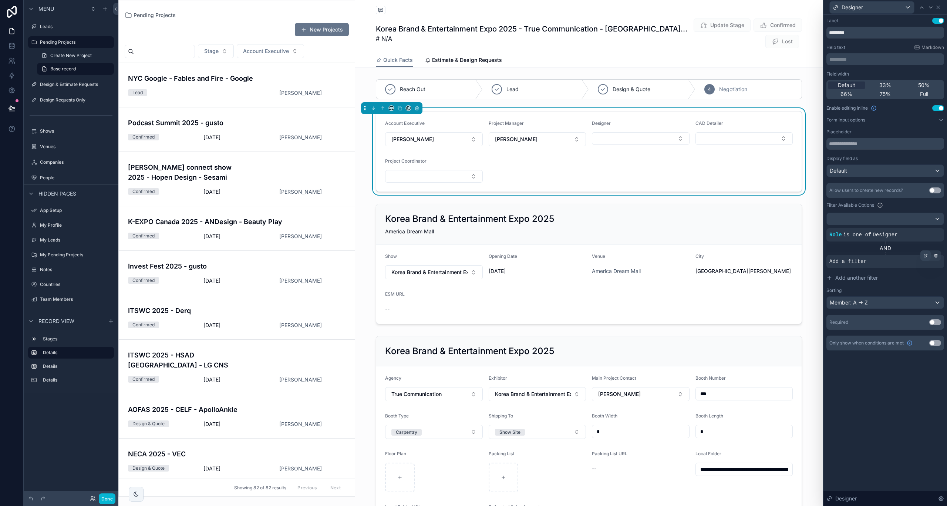
click at [924, 255] on icon at bounding box center [926, 255] width 4 height 4
click at [754, 254] on div "Select a field" at bounding box center [755, 250] width 44 height 12
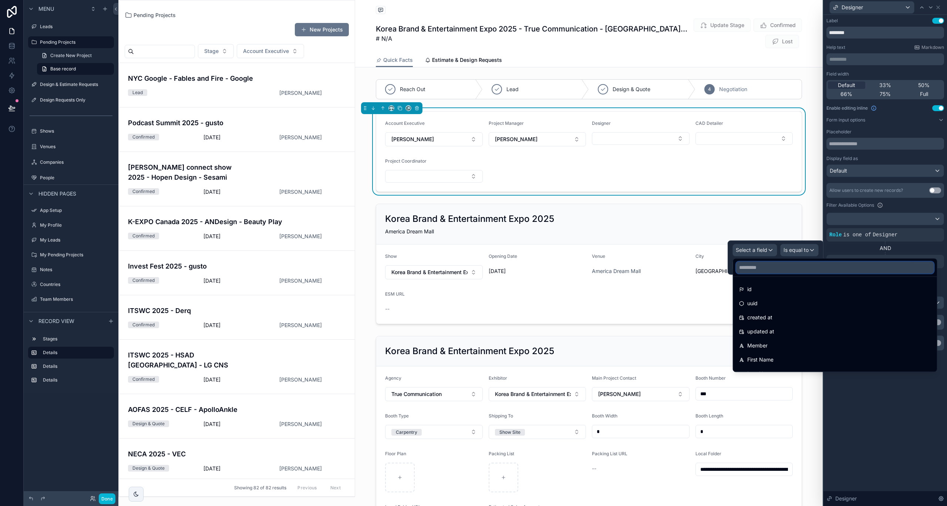
click at [759, 266] on input "text" at bounding box center [836, 267] width 198 height 12
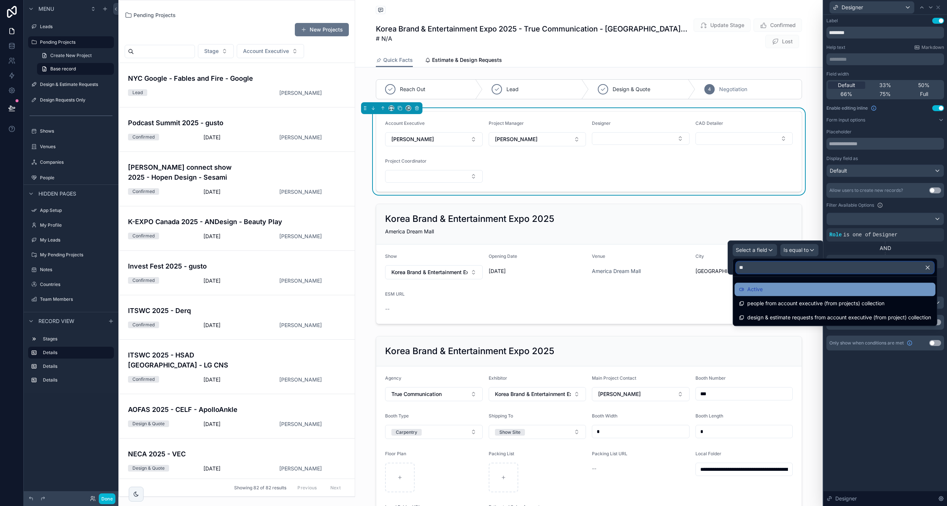
type input "**"
click at [761, 286] on span "Active" at bounding box center [756, 289] width 16 height 9
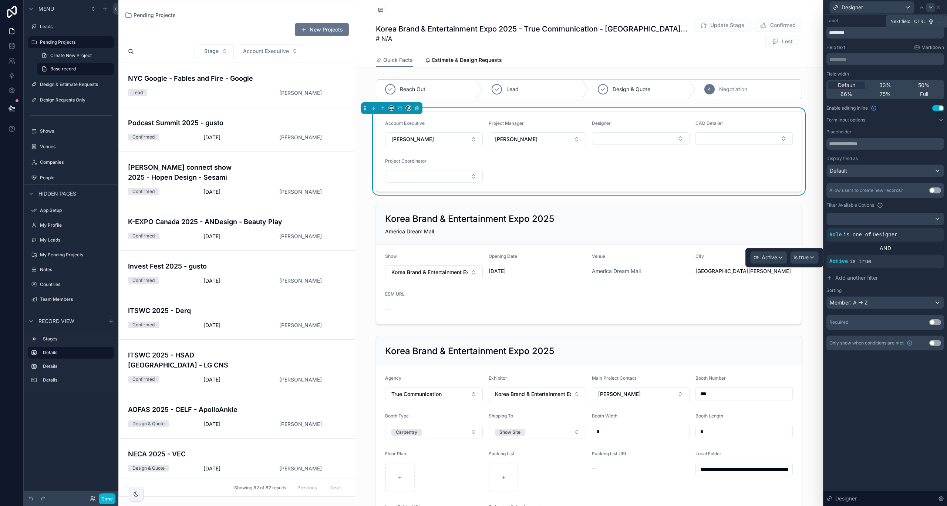
click at [931, 9] on icon at bounding box center [931, 7] width 6 height 6
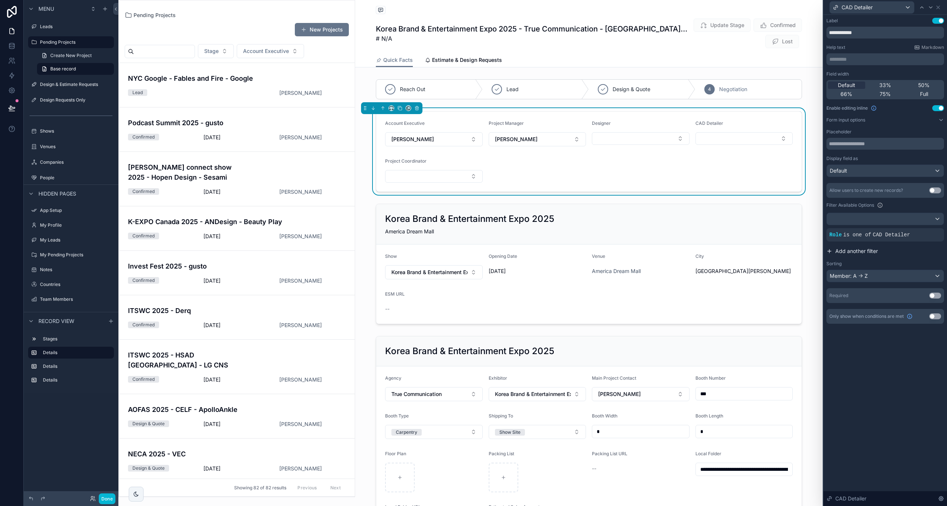
click at [862, 251] on span "Add another filter" at bounding box center [857, 250] width 43 height 7
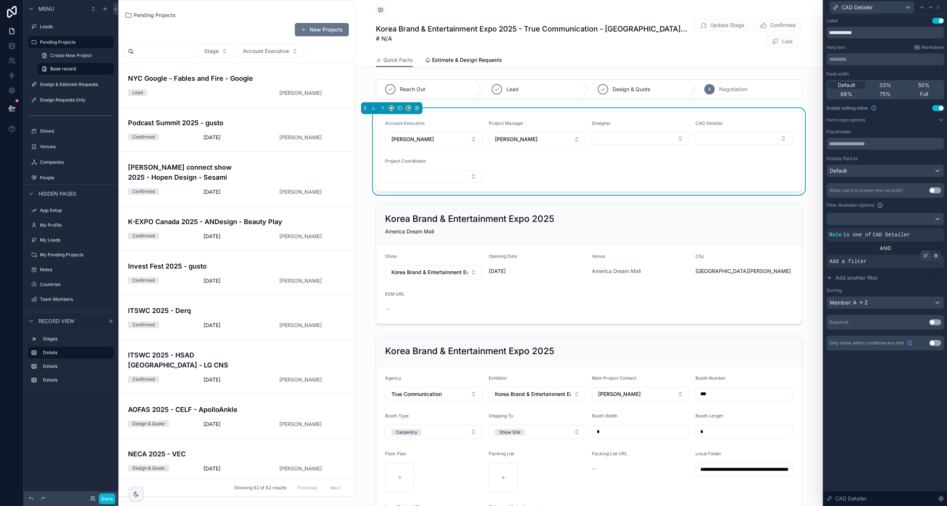
click at [924, 254] on div at bounding box center [926, 255] width 10 height 10
click at [772, 250] on div "Select a field" at bounding box center [755, 250] width 44 height 12
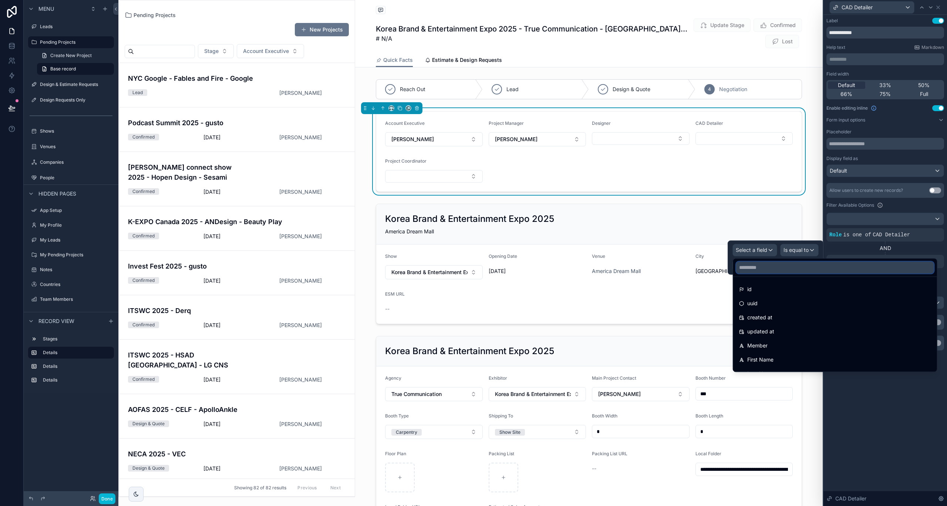
click at [764, 263] on input "text" at bounding box center [836, 267] width 198 height 12
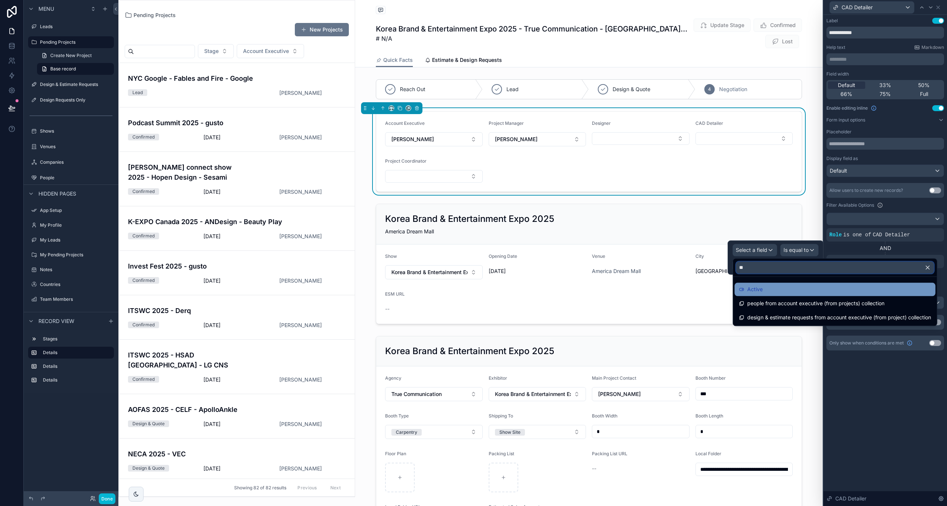
type input "**"
click at [762, 286] on span "Active" at bounding box center [756, 289] width 16 height 9
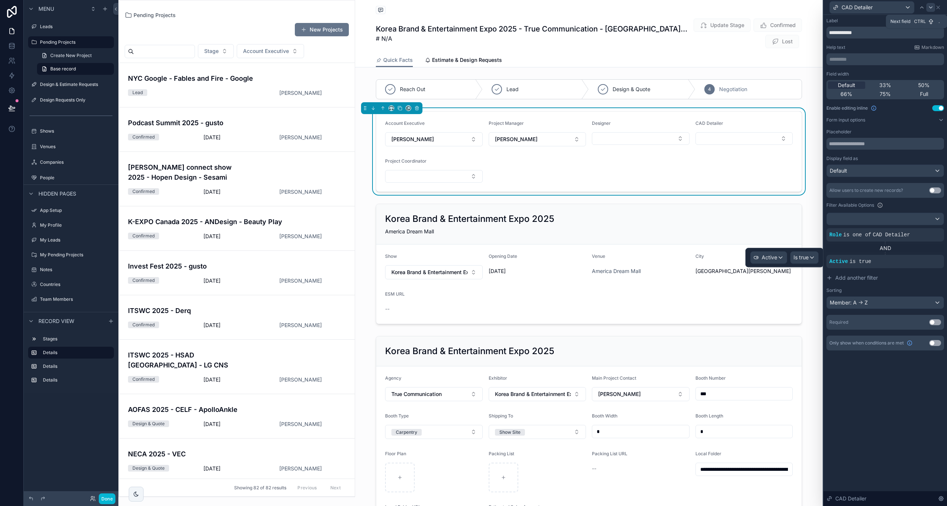
click at [932, 6] on icon at bounding box center [931, 7] width 6 height 6
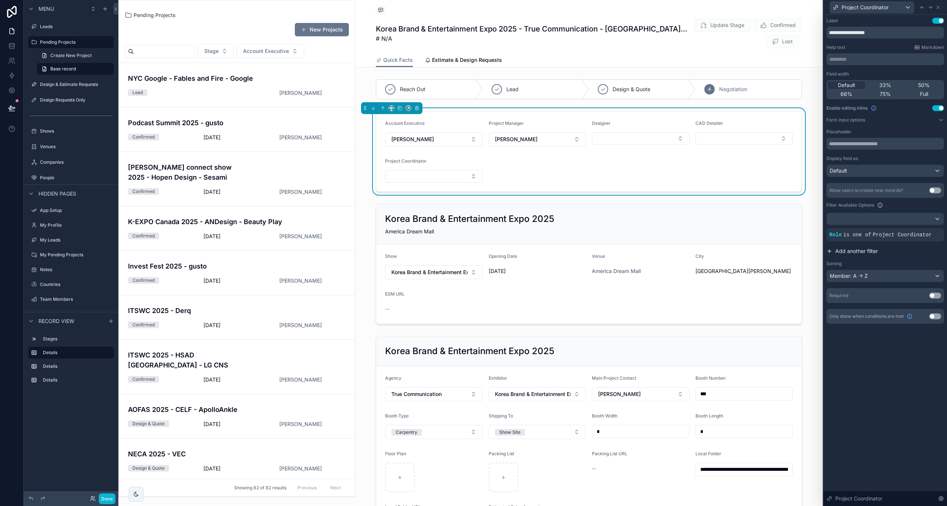
click at [845, 249] on span "Add another filter" at bounding box center [857, 250] width 43 height 7
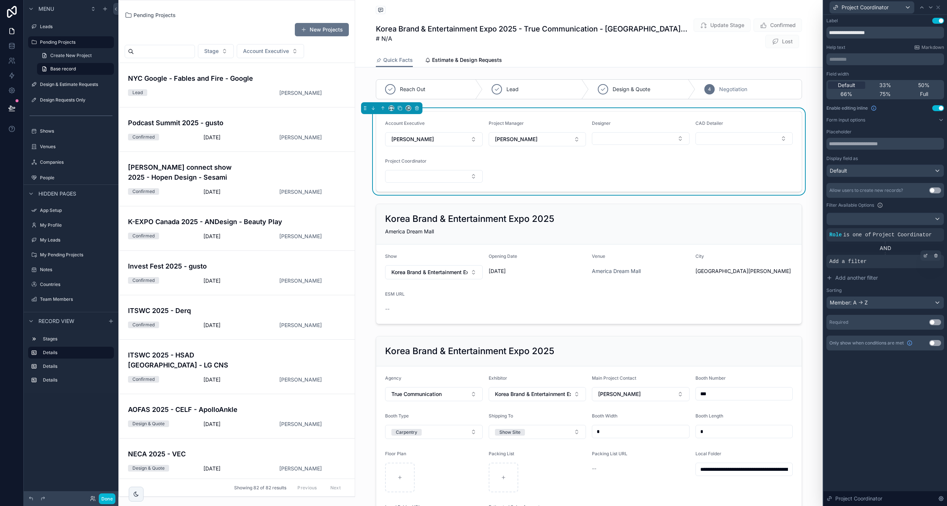
click at [847, 263] on span "Add a filter" at bounding box center [848, 261] width 37 height 7
click at [930, 254] on div at bounding box center [926, 255] width 10 height 10
click at [748, 248] on span "Select a field" at bounding box center [751, 249] width 31 height 6
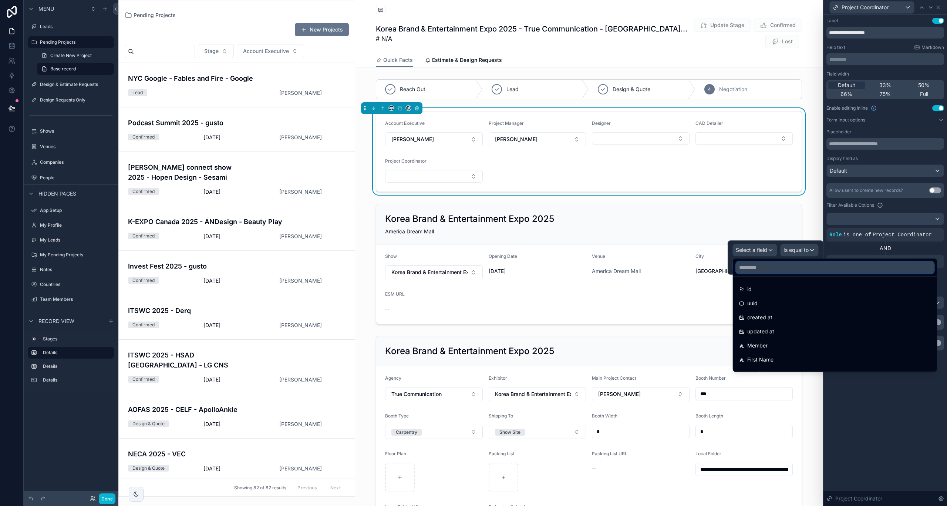
click at [754, 264] on input "text" at bounding box center [836, 267] width 198 height 12
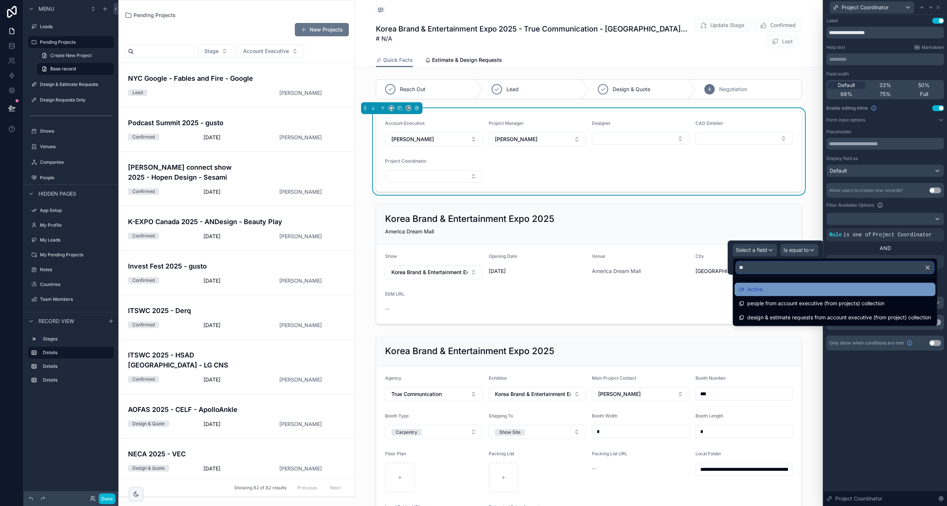
type input "**"
click at [756, 285] on span "Active" at bounding box center [756, 289] width 16 height 9
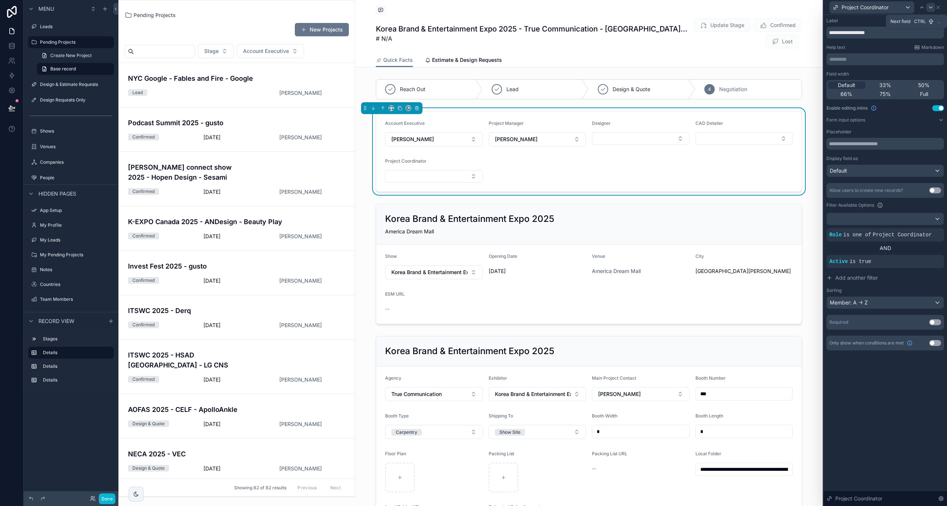
click at [932, 6] on icon at bounding box center [931, 7] width 6 height 6
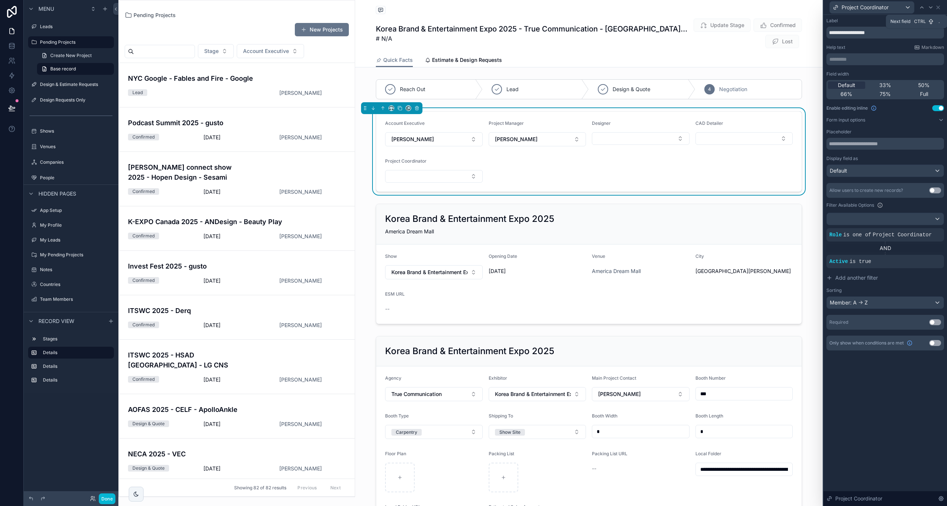
click at [932, 6] on icon at bounding box center [931, 7] width 6 height 6
click at [922, 6] on icon at bounding box center [922, 7] width 6 height 6
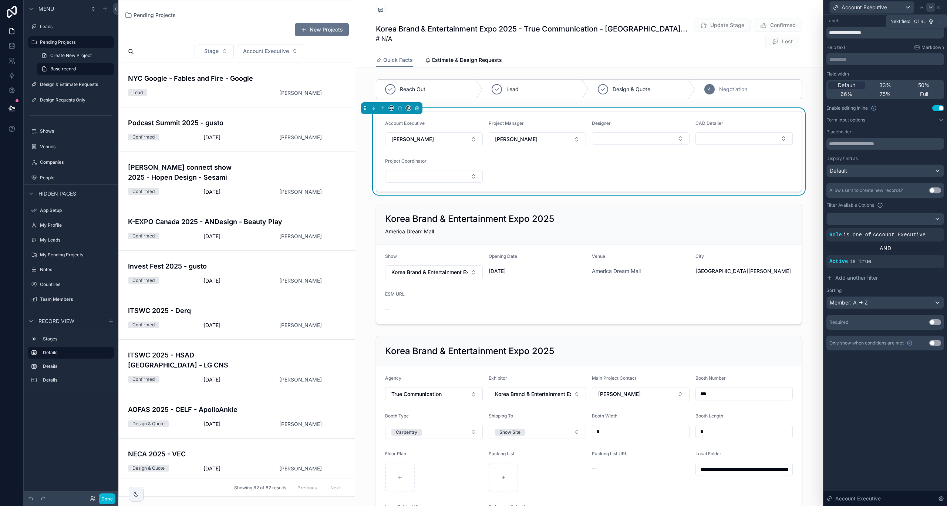
click at [933, 7] on icon at bounding box center [931, 7] width 6 height 6
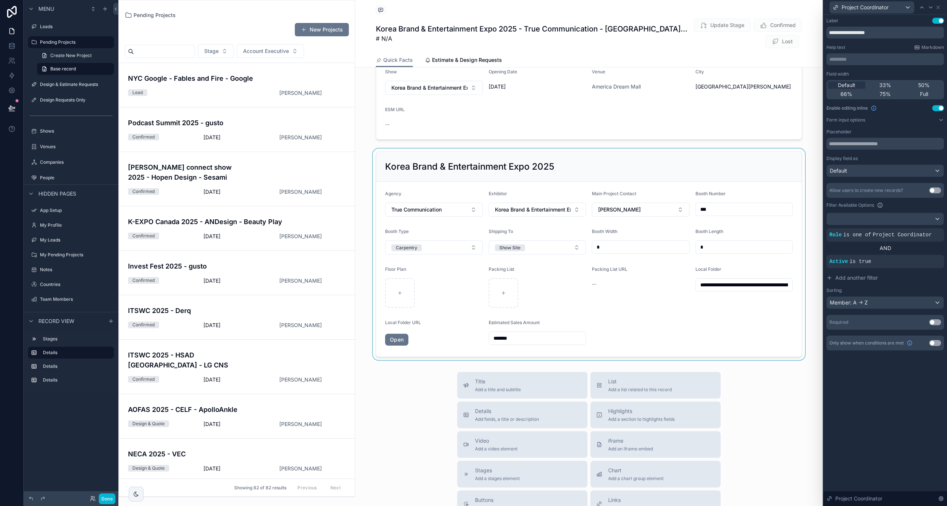
scroll to position [185, 0]
click at [107, 501] on button "Done" at bounding box center [107, 498] width 17 height 11
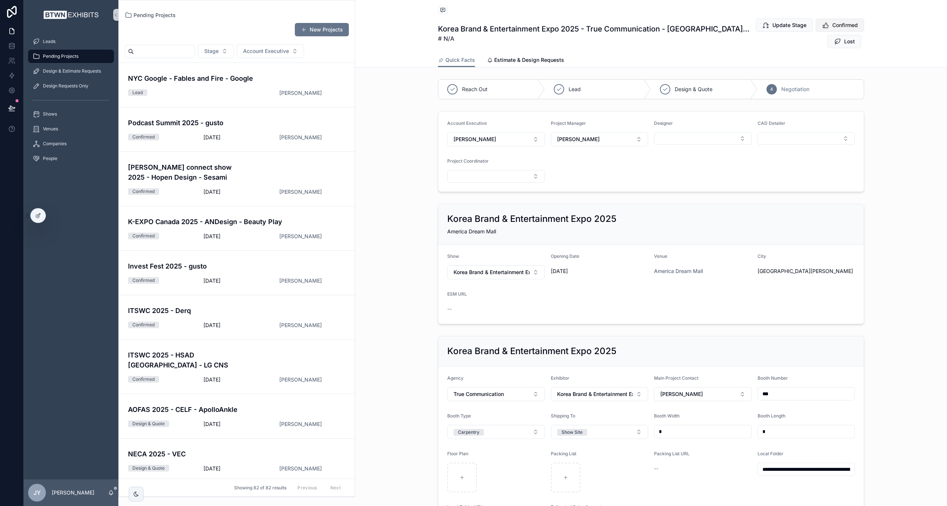
click at [851, 21] on span "Confirmed" at bounding box center [846, 24] width 26 height 7
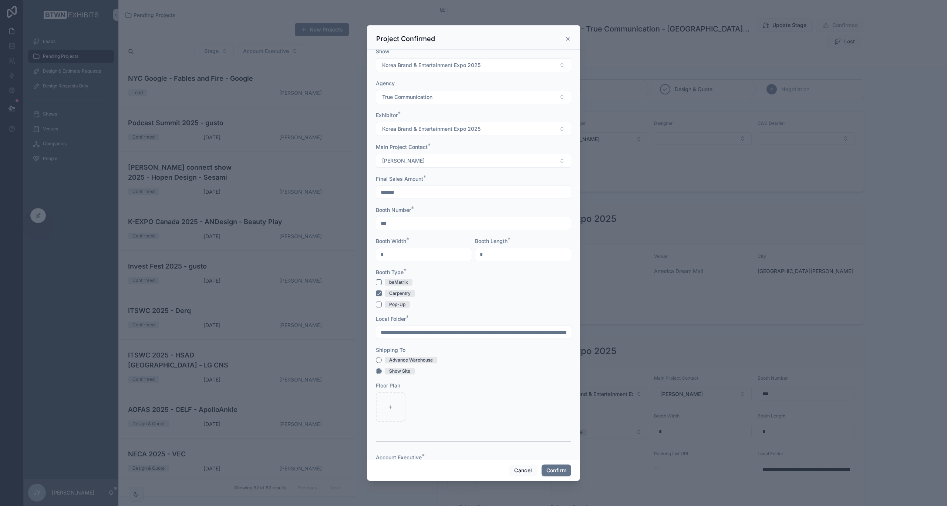
scroll to position [370, 0]
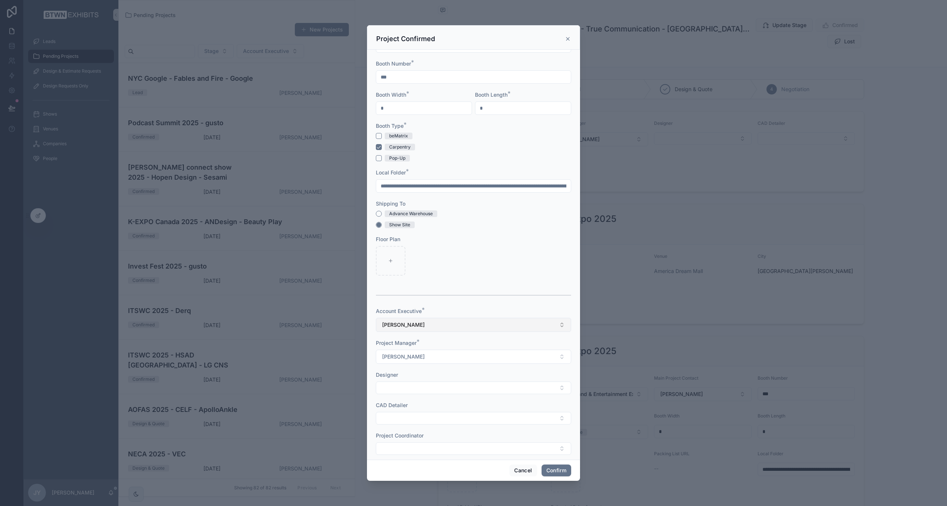
click at [414, 323] on button "[PERSON_NAME]" at bounding box center [473, 325] width 195 height 14
click at [412, 357] on button "[PERSON_NAME]" at bounding box center [473, 356] width 195 height 14
click at [520, 473] on button "Cancel" at bounding box center [523, 470] width 27 height 12
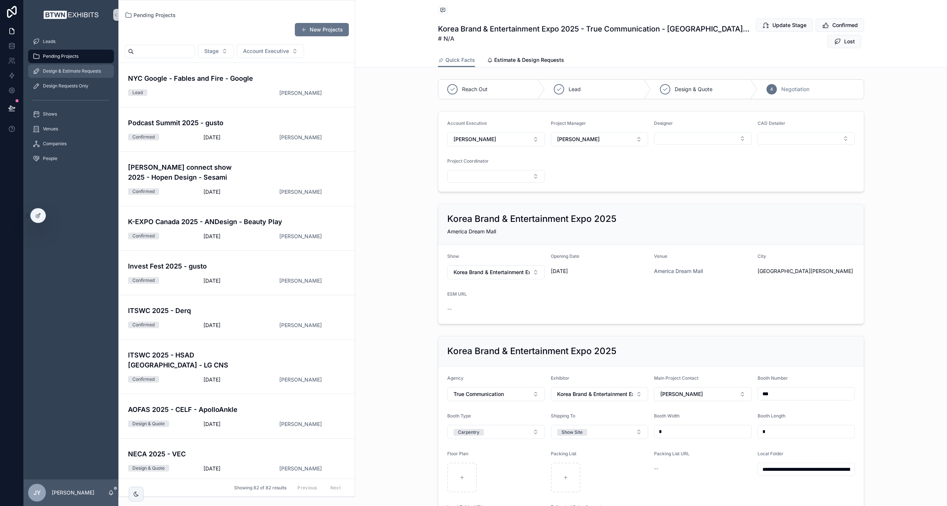
click at [53, 67] on div "Design & Estimate Requests" at bounding box center [71, 71] width 77 height 12
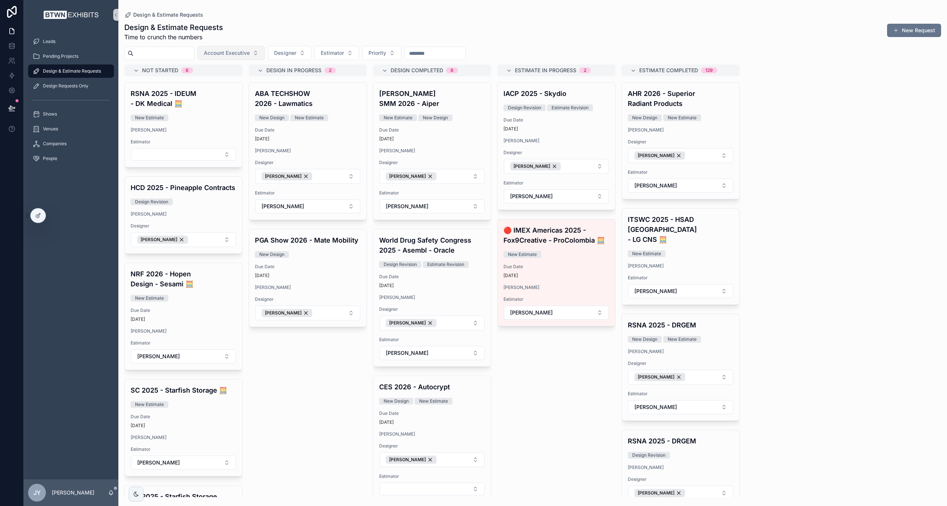
click at [241, 54] on span "Account Executive" at bounding box center [227, 52] width 46 height 7
click at [296, 52] on span "Designer" at bounding box center [285, 52] width 22 height 7
click at [344, 55] on span "Estimator" at bounding box center [332, 52] width 23 height 7
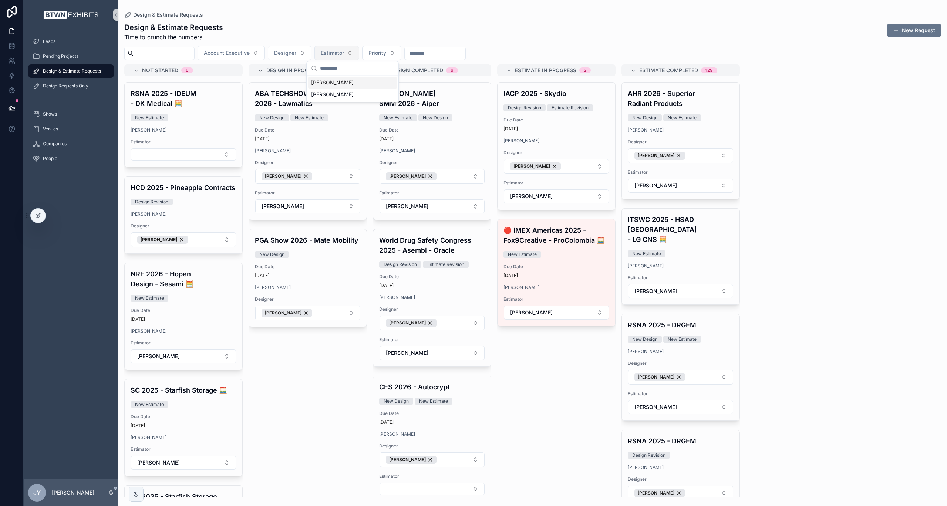
click at [344, 55] on span "Estimator" at bounding box center [332, 52] width 23 height 7
click at [386, 53] on span "Priority" at bounding box center [378, 52] width 18 height 7
click at [250, 54] on span "Account Executive" at bounding box center [227, 52] width 46 height 7
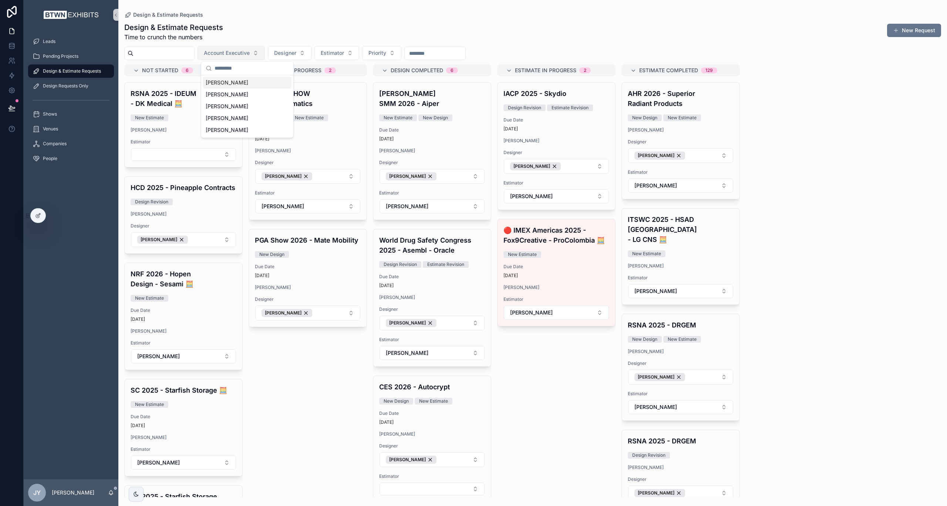
click at [250, 54] on span "Account Executive" at bounding box center [227, 52] width 46 height 7
click at [51, 85] on span "Design Requests Only" at bounding box center [66, 86] width 46 height 6
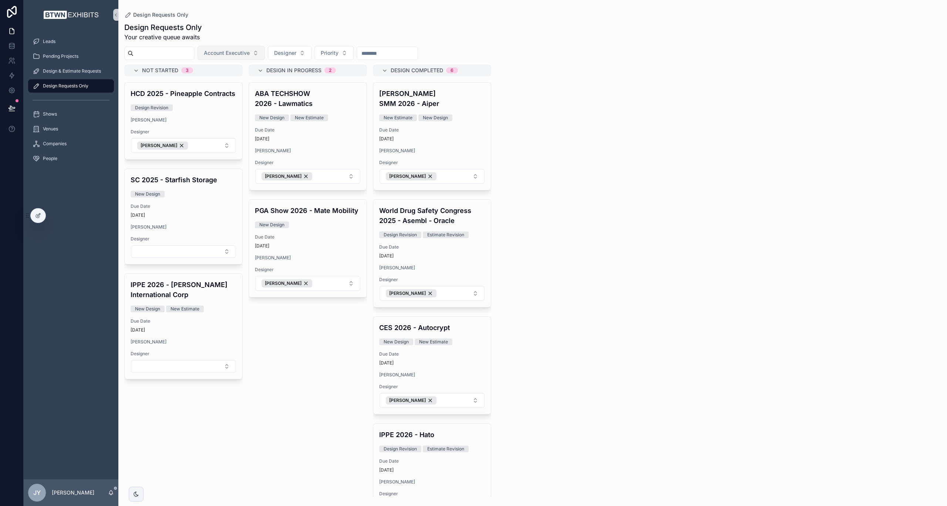
click at [250, 50] on span "Account Executive" at bounding box center [227, 52] width 46 height 7
click at [292, 50] on span "Designer" at bounding box center [285, 52] width 22 height 7
click at [65, 73] on span "Design & Estimate Requests" at bounding box center [72, 71] width 58 height 6
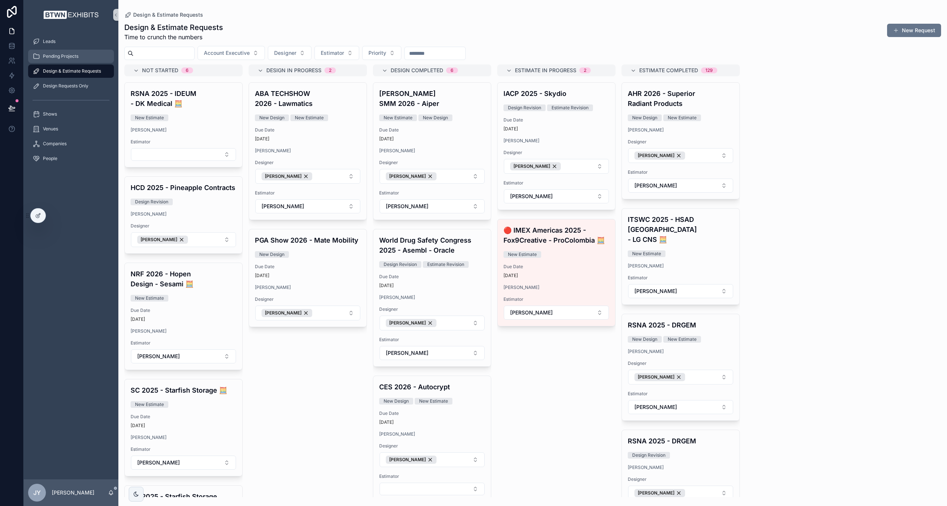
click at [65, 60] on div "Pending Projects" at bounding box center [71, 56] width 77 height 12
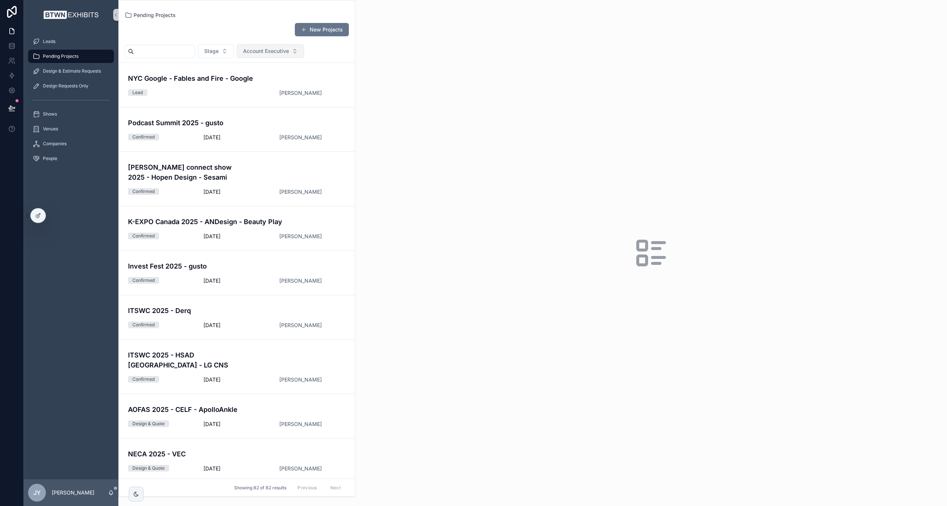
click at [289, 48] on span "Account Executive" at bounding box center [266, 50] width 46 height 7
click at [68, 38] on div "Leads" at bounding box center [71, 42] width 77 height 12
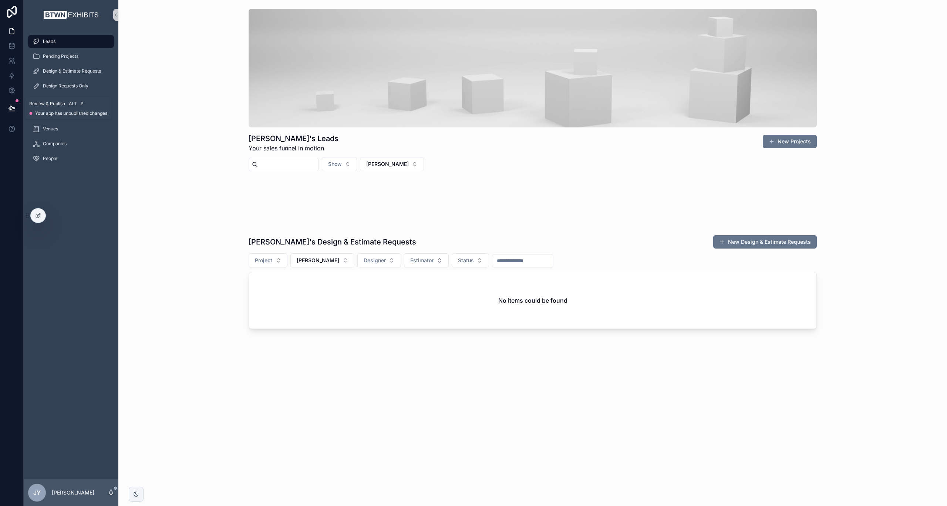
click at [8, 104] on button at bounding box center [12, 108] width 16 height 21
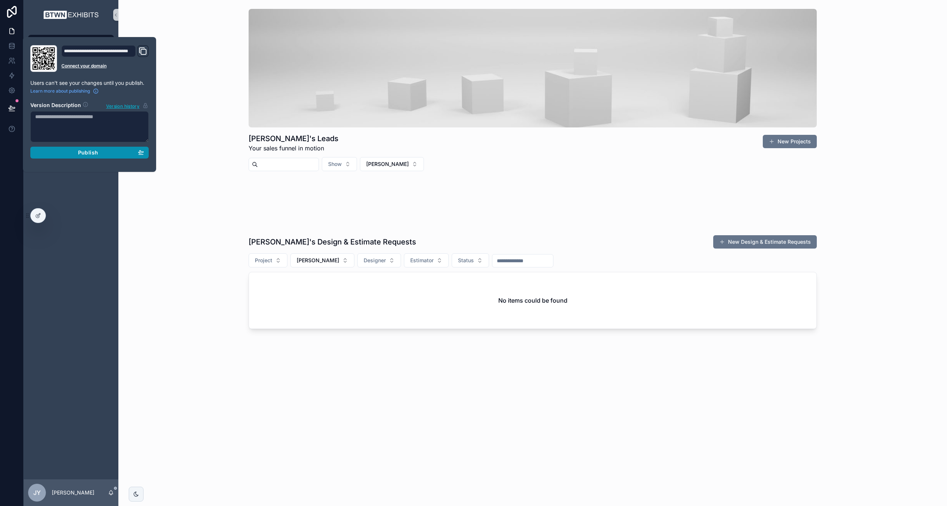
click at [86, 155] on button "Publish" at bounding box center [89, 153] width 118 height 12
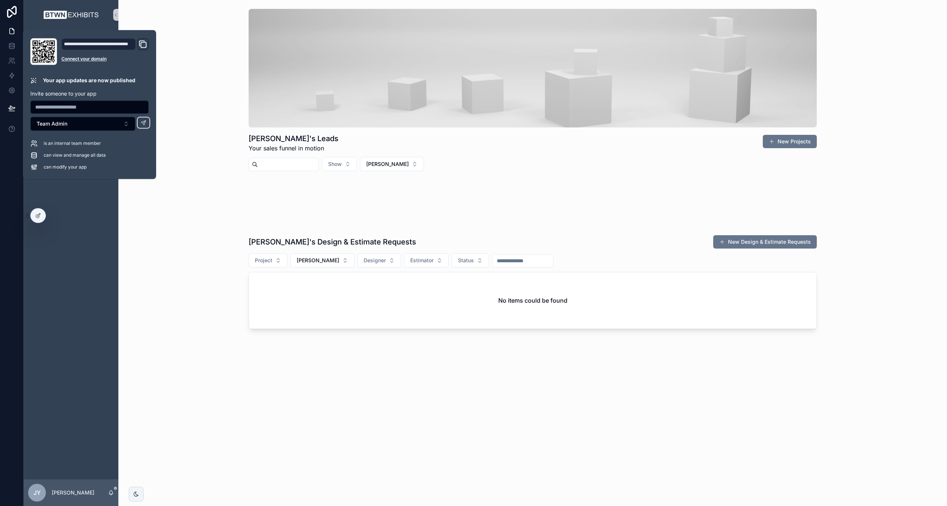
click at [140, 247] on div "[PERSON_NAME]'s Design & Estimate Requests New Design & Estimate Requests Proje…" at bounding box center [532, 282] width 817 height 100
